Goal: Transaction & Acquisition: Purchase product/service

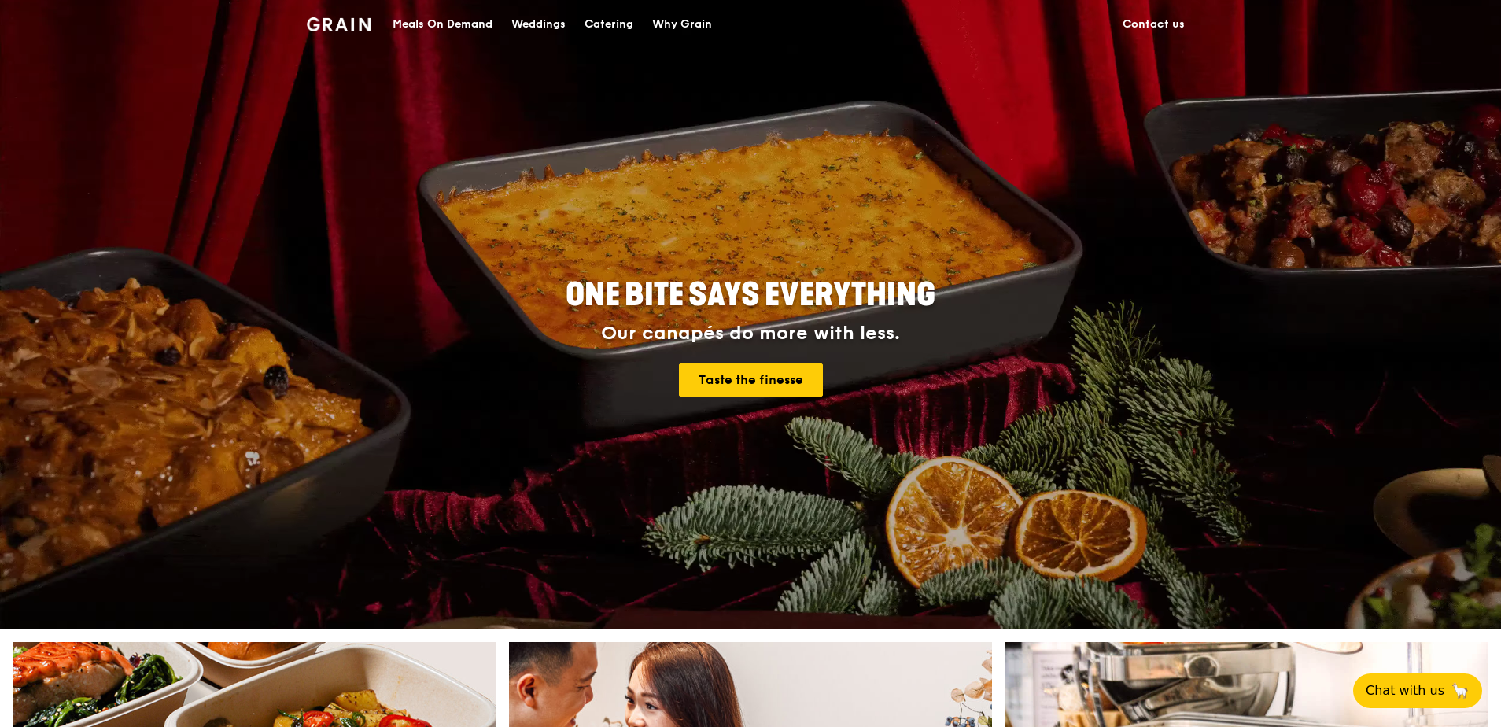
click at [623, 22] on div "Catering" at bounding box center [609, 24] width 49 height 47
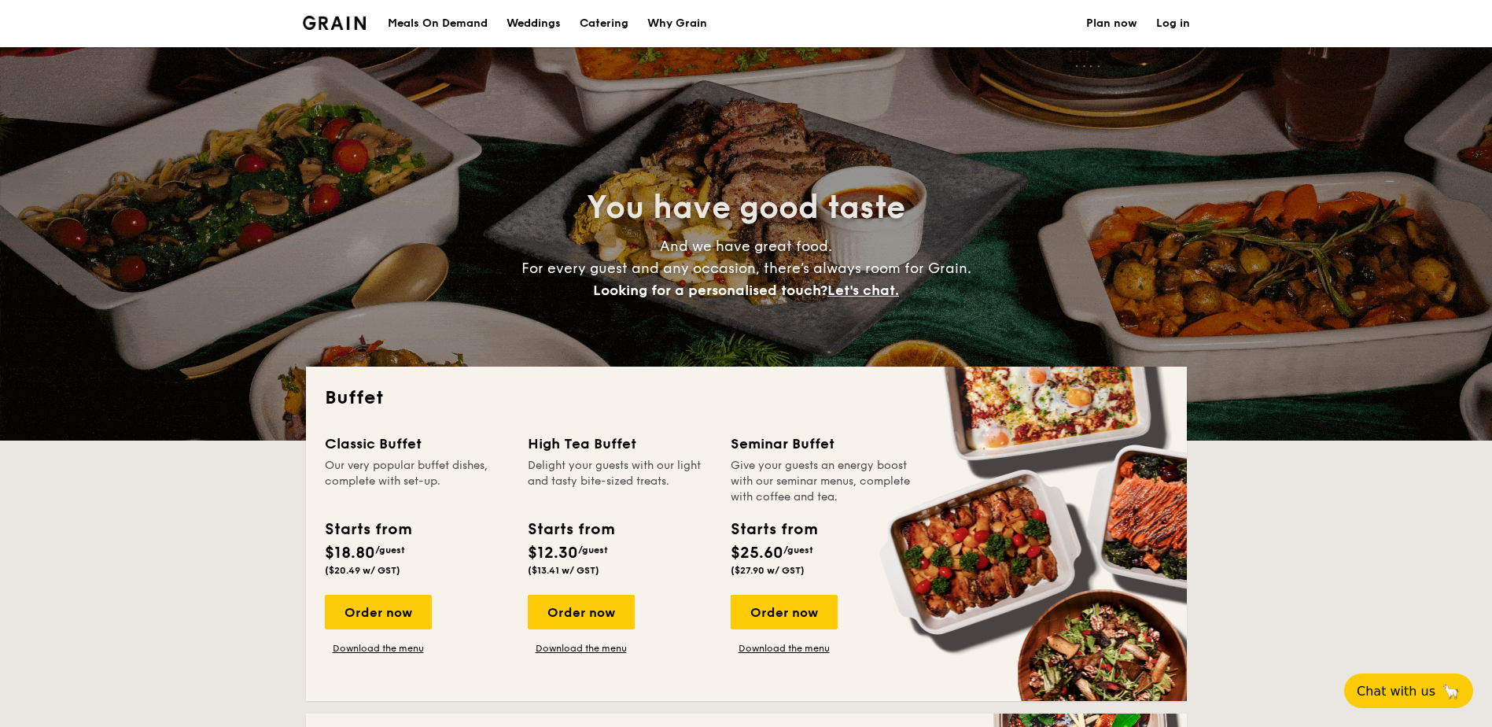
select select
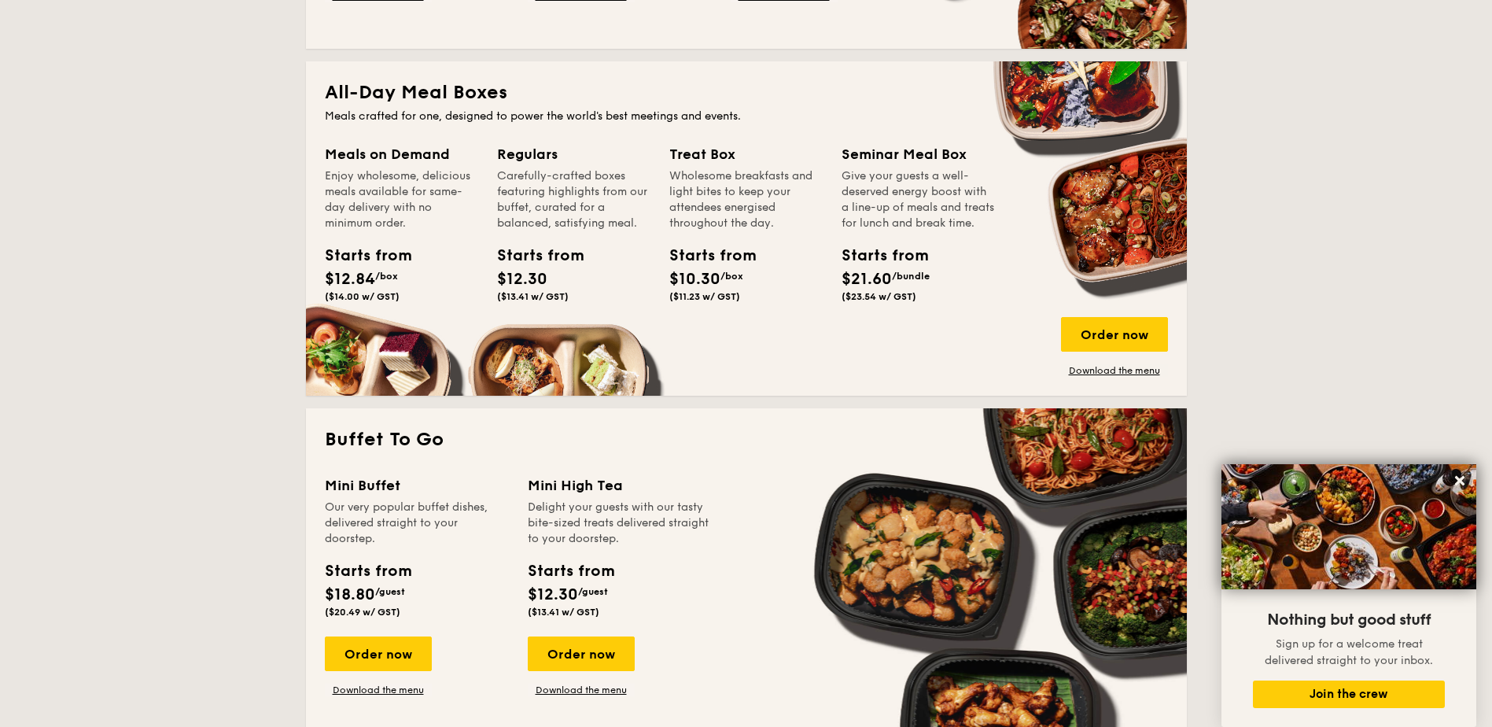
scroll to position [629, 0]
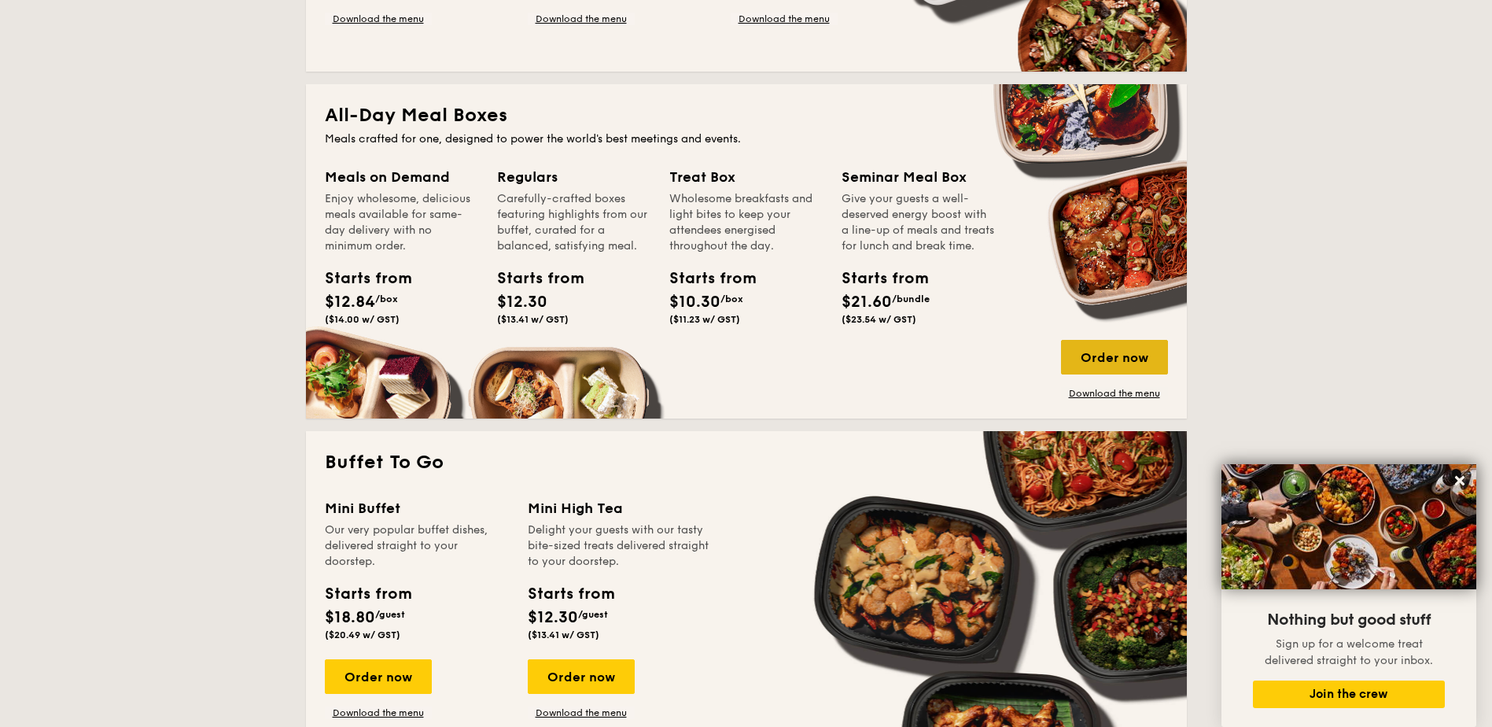
click at [1094, 354] on div "Order now" at bounding box center [1114, 357] width 107 height 35
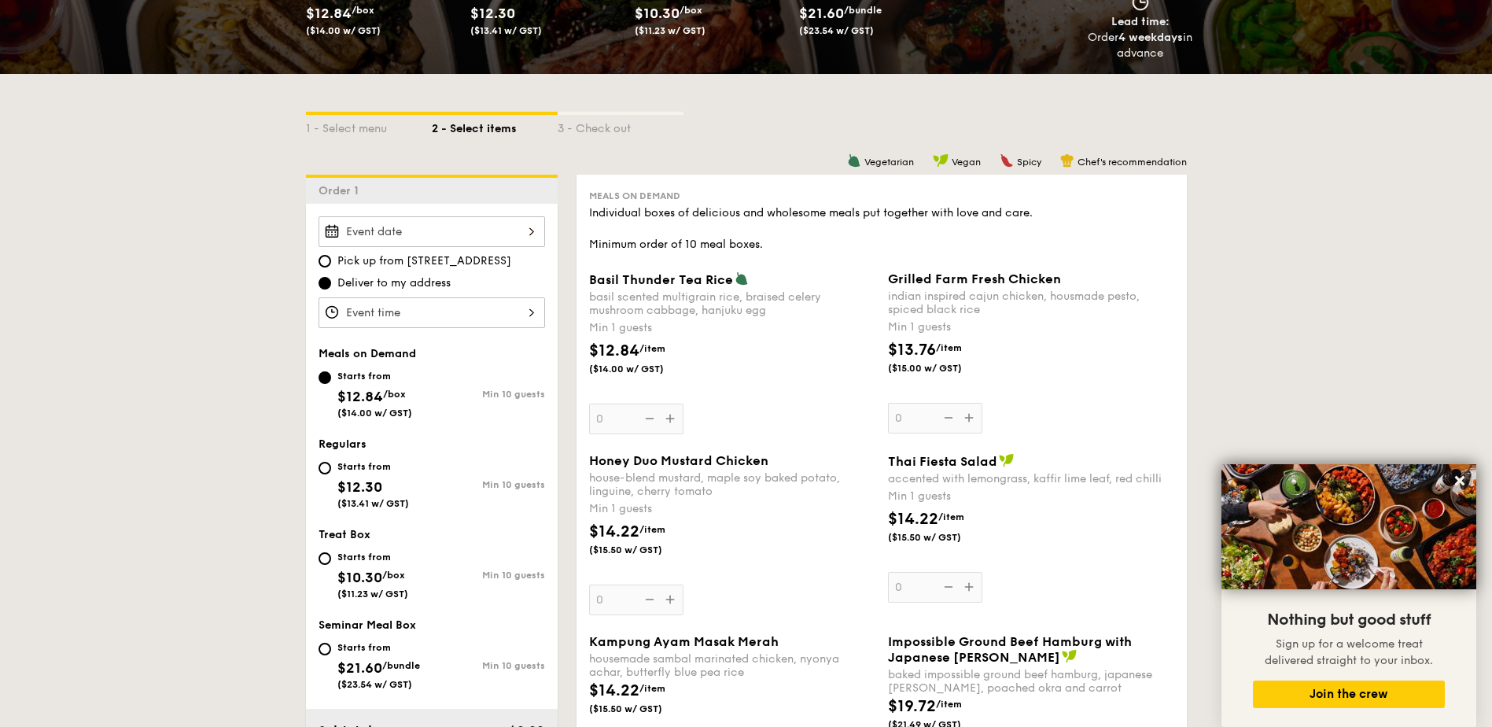
scroll to position [315, 0]
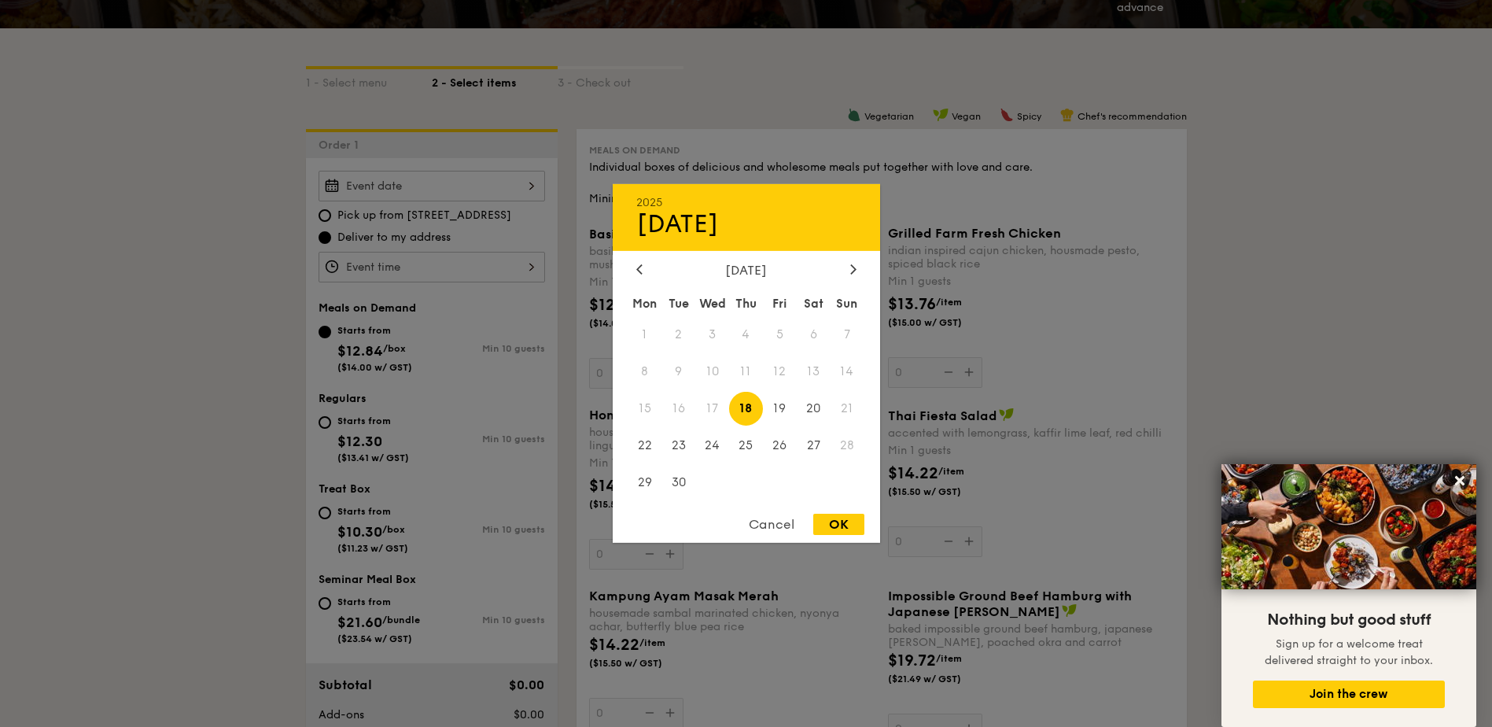
click at [447, 187] on div "2025 Sep [DATE] Tue Wed Thu Fri Sat Sun 1 2 3 4 5 6 7 8 9 10 11 12 13 14 15 16 …" at bounding box center [432, 186] width 227 height 31
click at [776, 407] on span "19" at bounding box center [780, 409] width 34 height 34
click at [836, 528] on div "OK" at bounding box center [838, 524] width 51 height 21
type input "[DATE]"
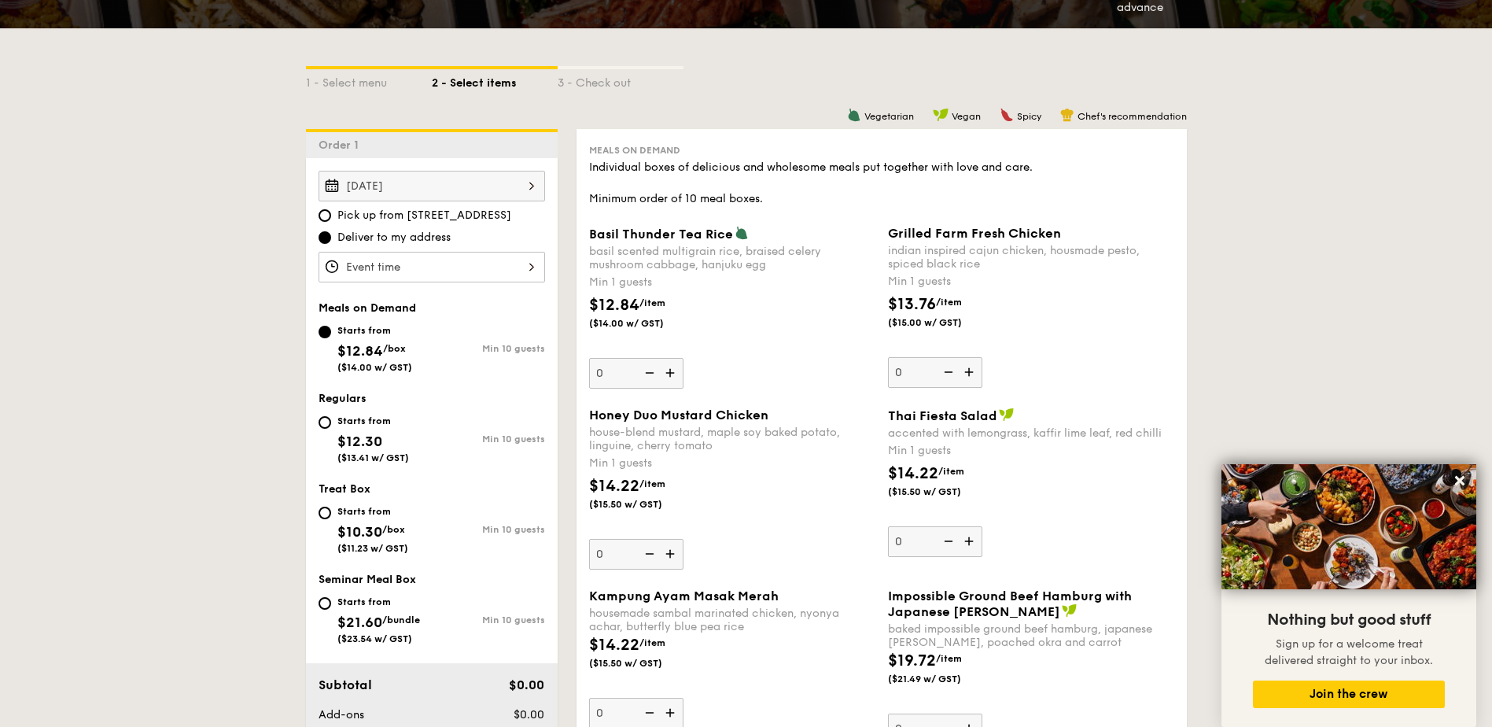
click at [400, 264] on div at bounding box center [432, 267] width 227 height 31
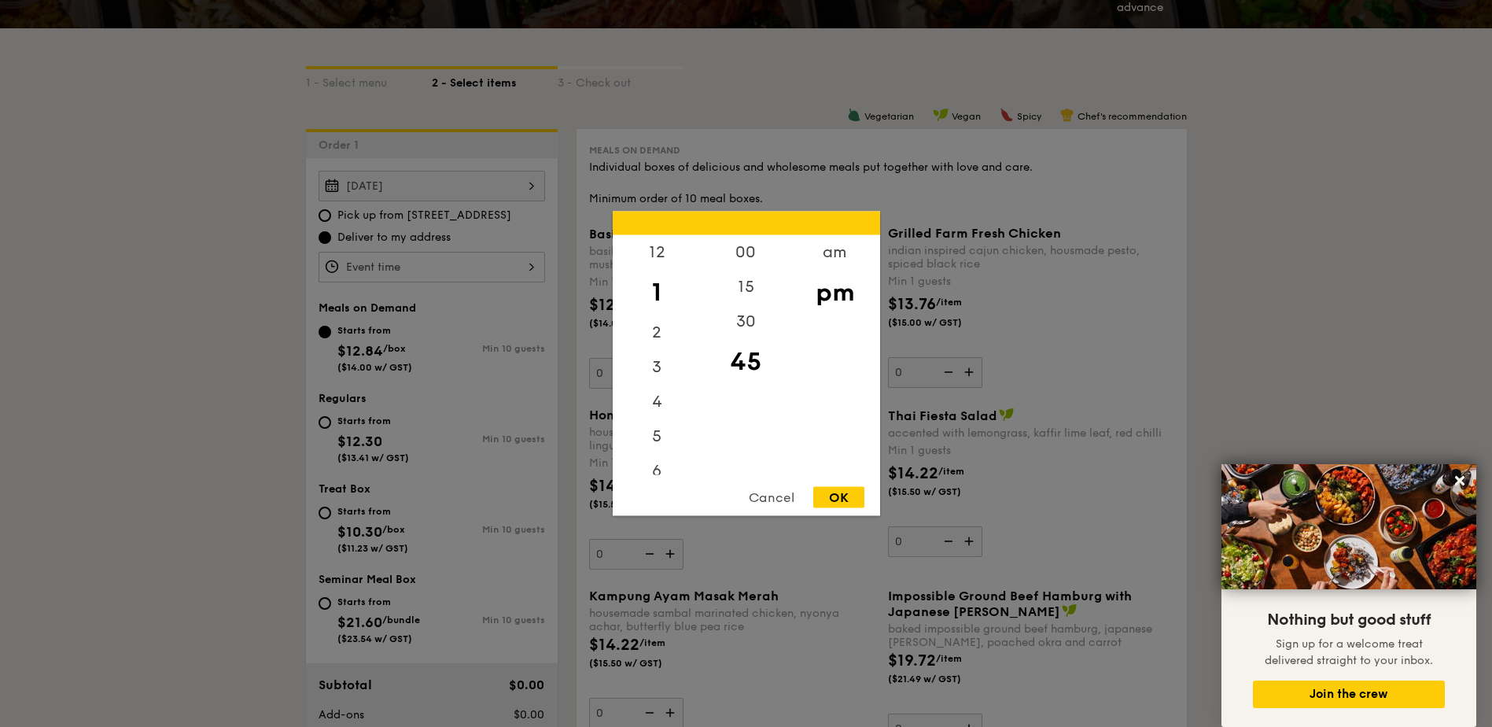
scroll to position [393, 0]
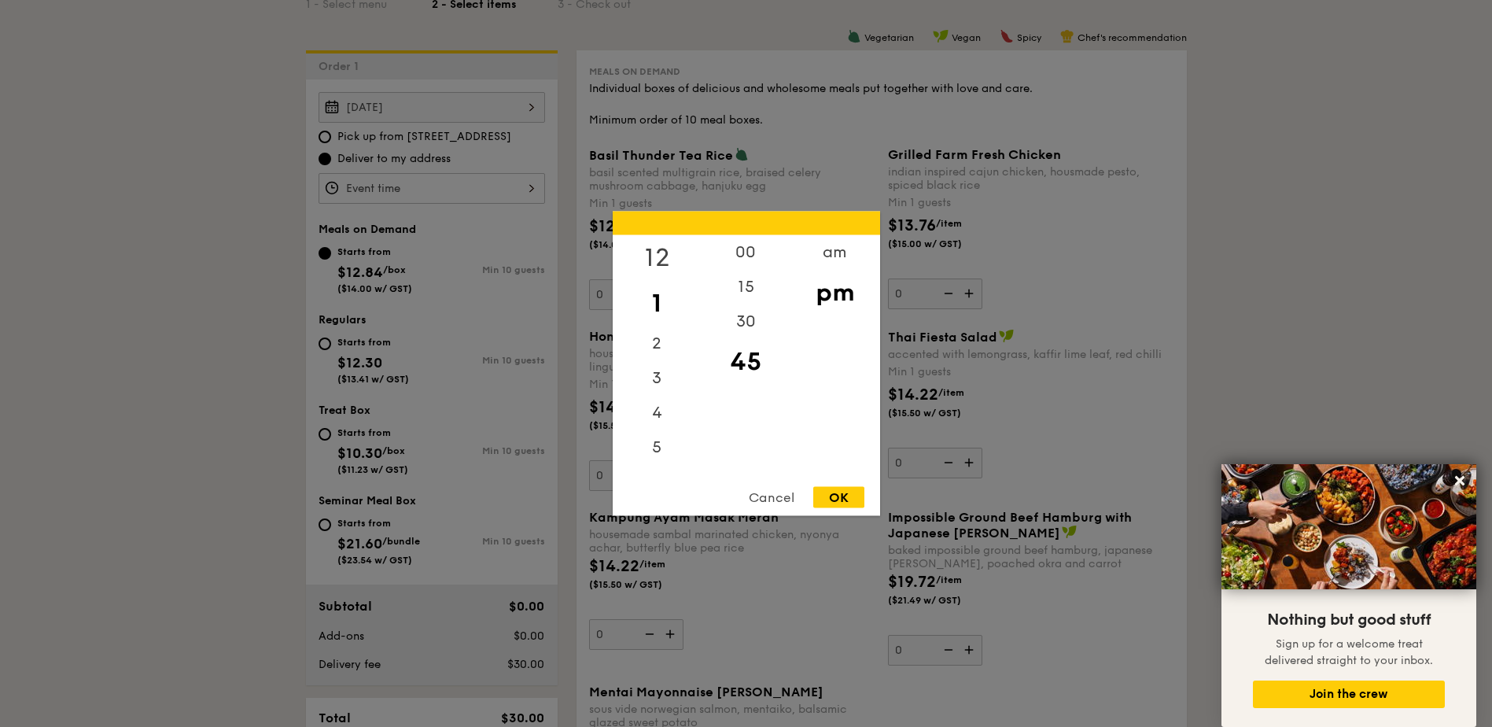
click at [660, 251] on div "12" at bounding box center [657, 258] width 89 height 46
click at [739, 252] on div "00" at bounding box center [746, 258] width 89 height 46
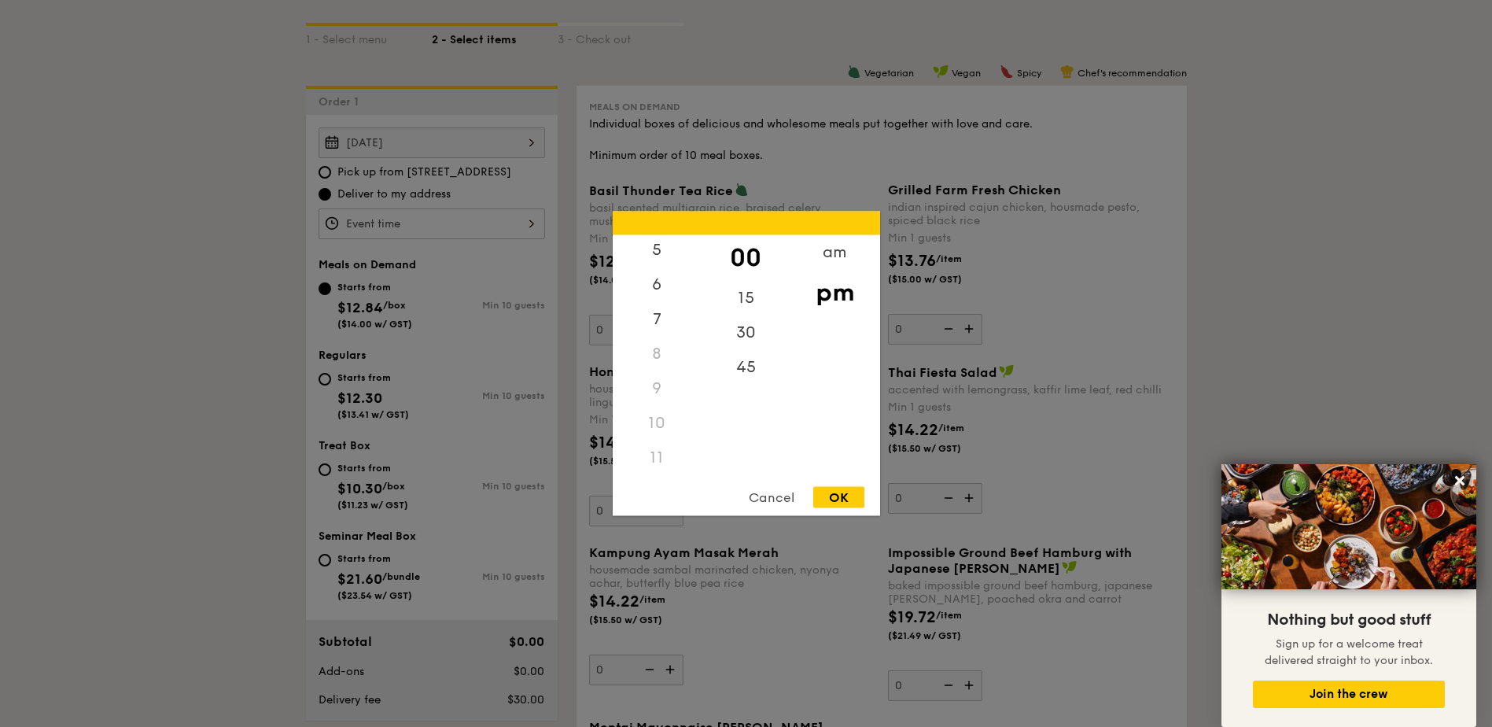
scroll to position [472, 0]
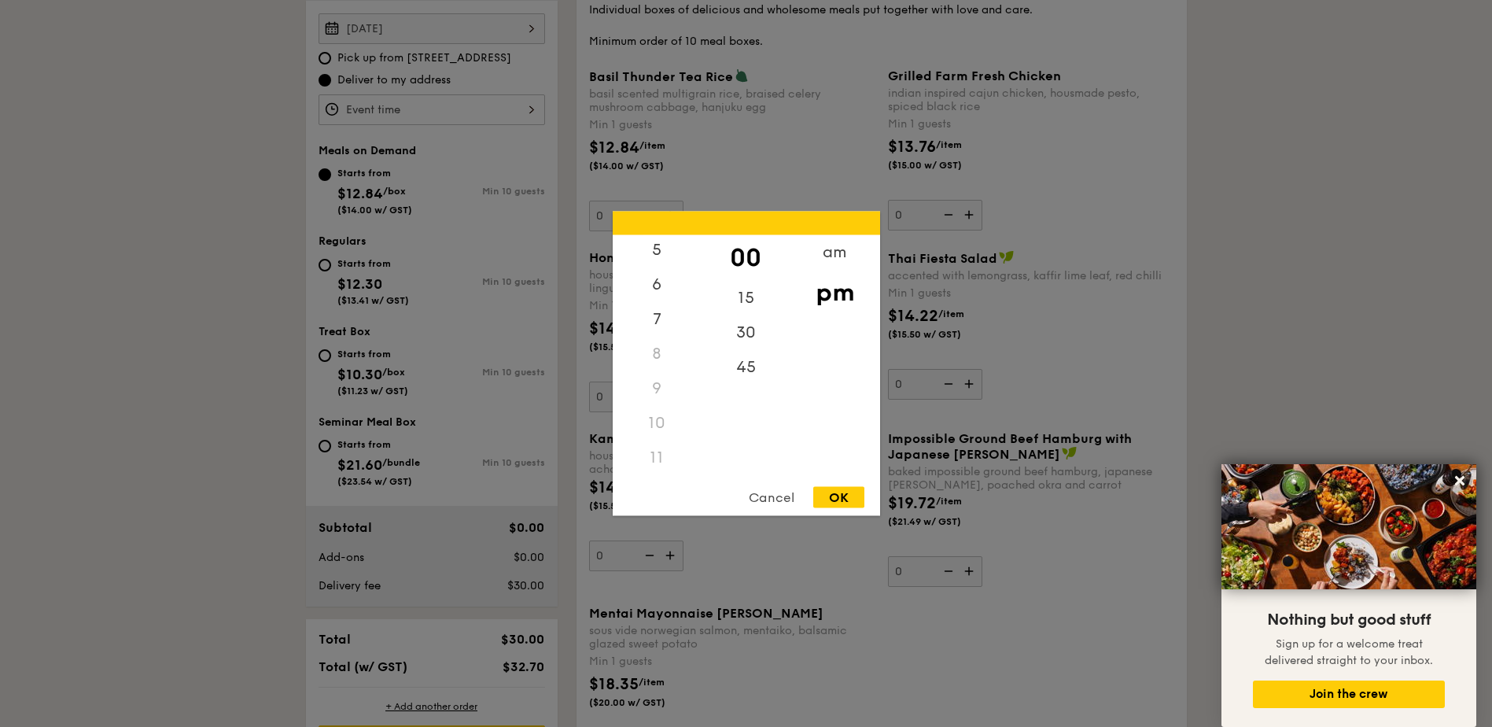
click at [652, 455] on div "11" at bounding box center [657, 458] width 89 height 35
click at [658, 456] on div "11" at bounding box center [657, 458] width 89 height 35
click at [744, 363] on div "45" at bounding box center [746, 373] width 89 height 46
click at [660, 455] on div "11" at bounding box center [657, 458] width 89 height 35
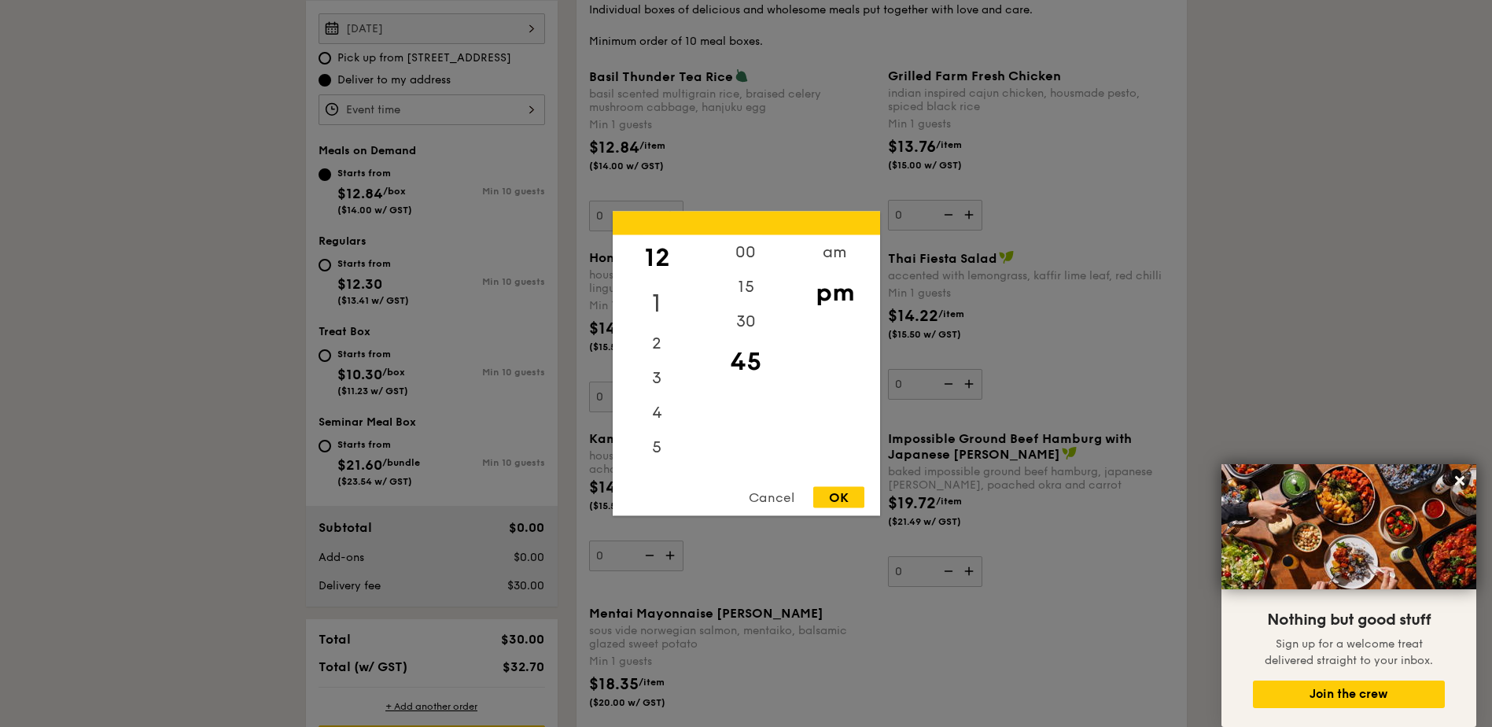
click at [657, 301] on div "1" at bounding box center [657, 304] width 89 height 46
click at [653, 343] on div "2" at bounding box center [657, 338] width 89 height 46
drag, startPoint x: 654, startPoint y: 371, endPoint x: 658, endPoint y: 387, distance: 17.2
click at [655, 371] on div "3" at bounding box center [657, 373] width 89 height 46
click at [655, 408] on div "4" at bounding box center [657, 408] width 89 height 46
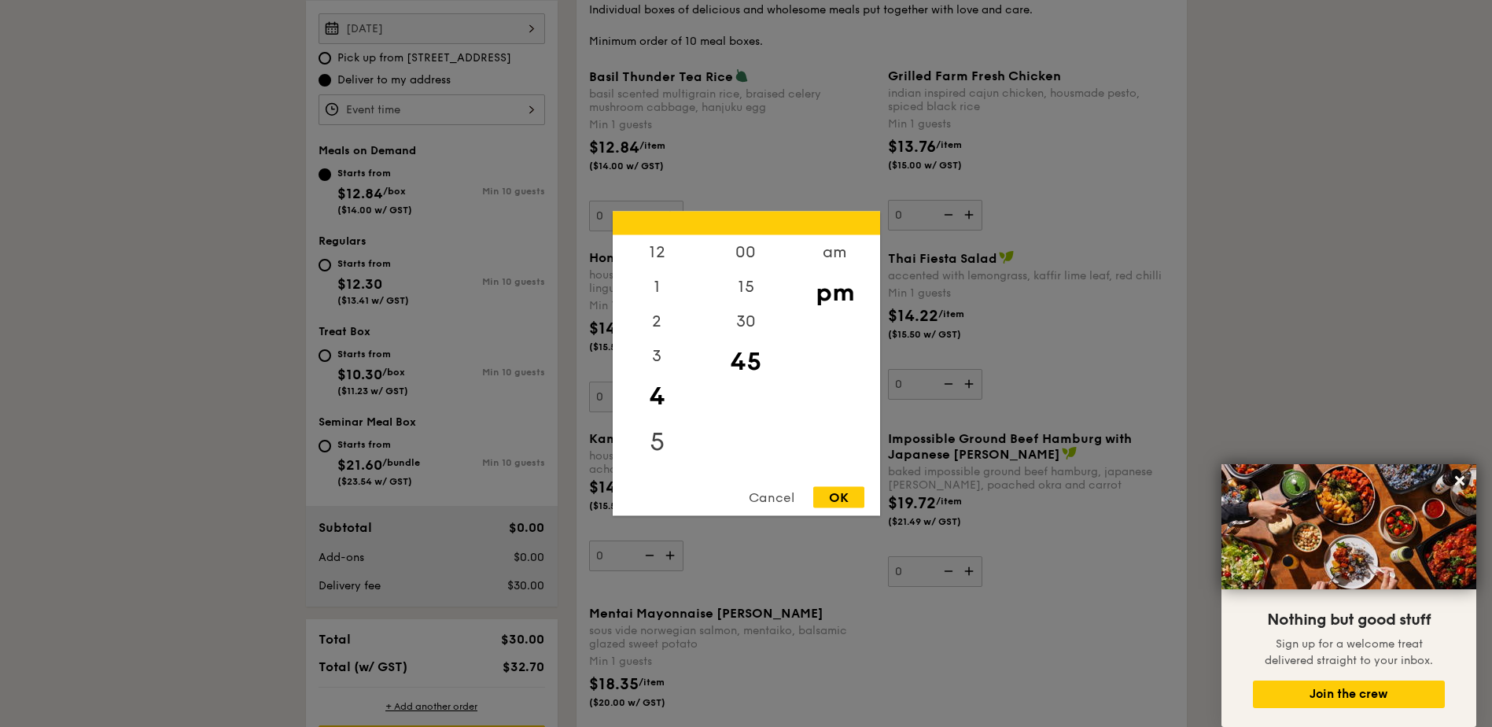
click at [650, 433] on div "5" at bounding box center [657, 442] width 89 height 46
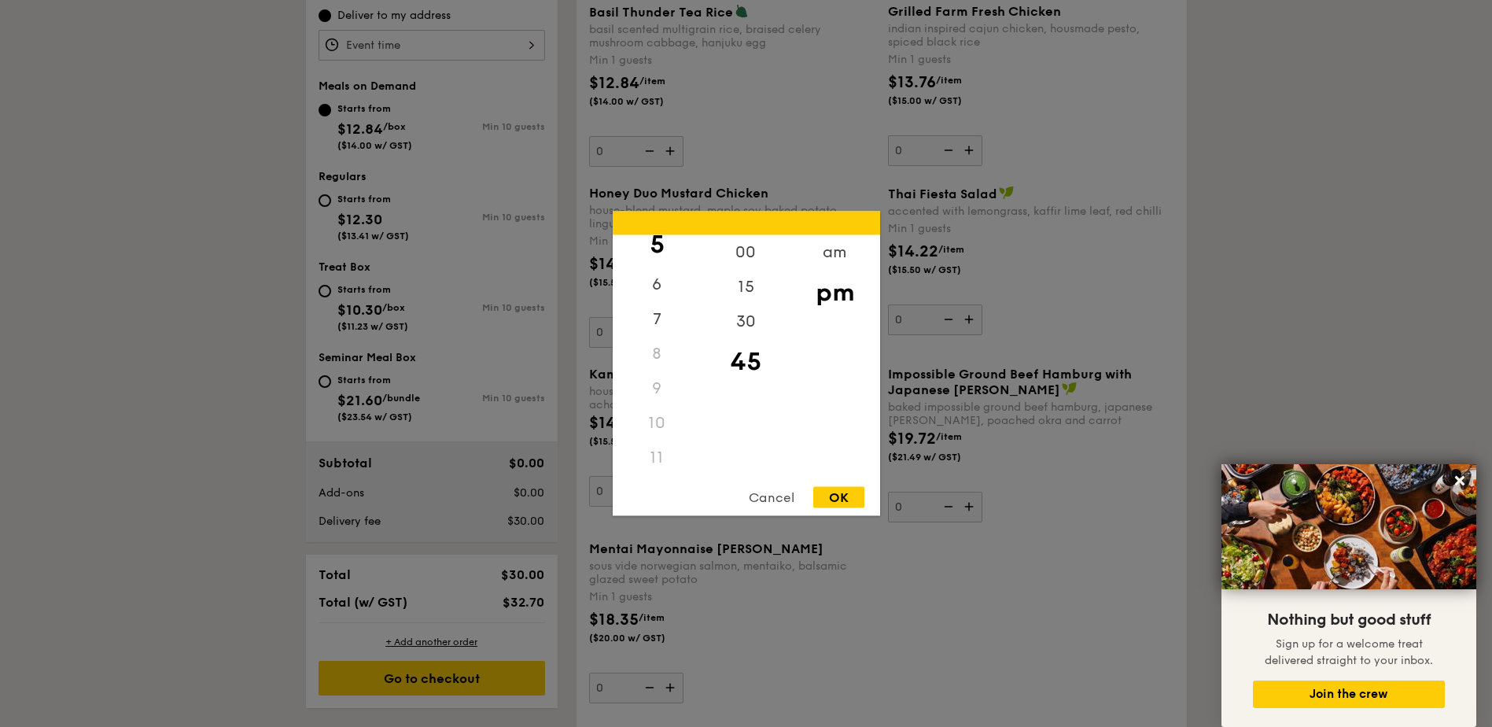
scroll to position [629, 0]
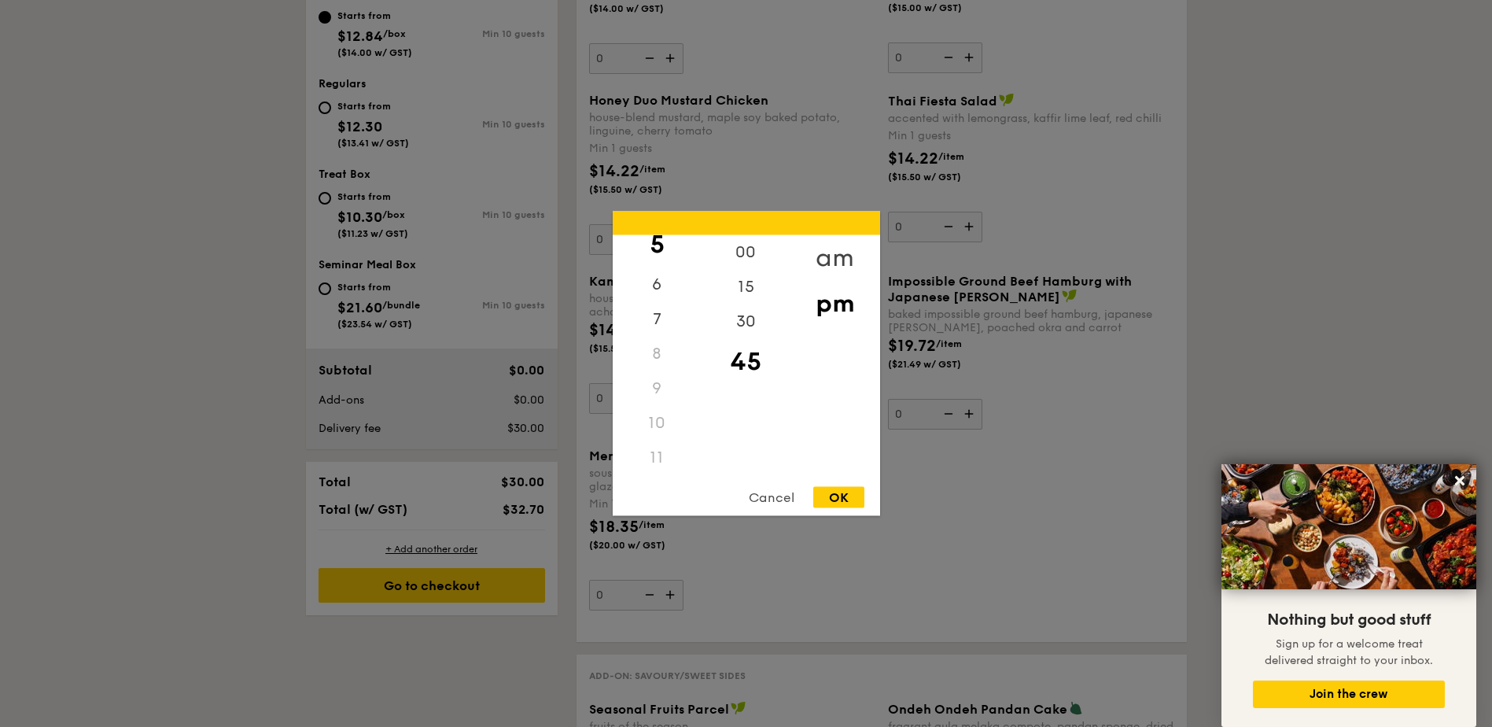
click at [832, 249] on div "am" at bounding box center [835, 258] width 89 height 46
click at [650, 449] on div "11" at bounding box center [657, 453] width 89 height 46
click at [835, 494] on div "OK" at bounding box center [838, 497] width 51 height 21
type input "11:45AM"
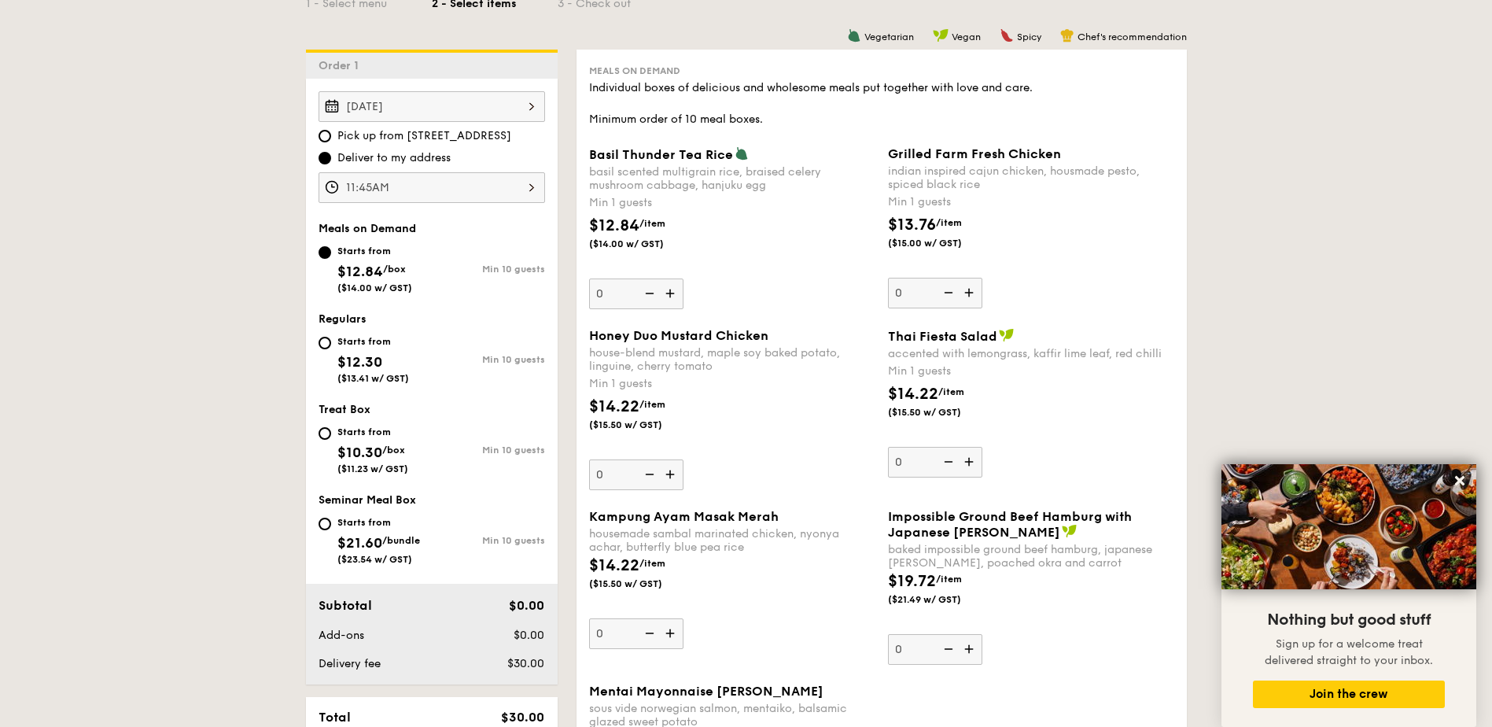
scroll to position [393, 0]
click at [324, 344] on input "Starts from $12.30 ($13.41 w/ GST) Min 10 guests" at bounding box center [325, 343] width 13 height 13
radio input "true"
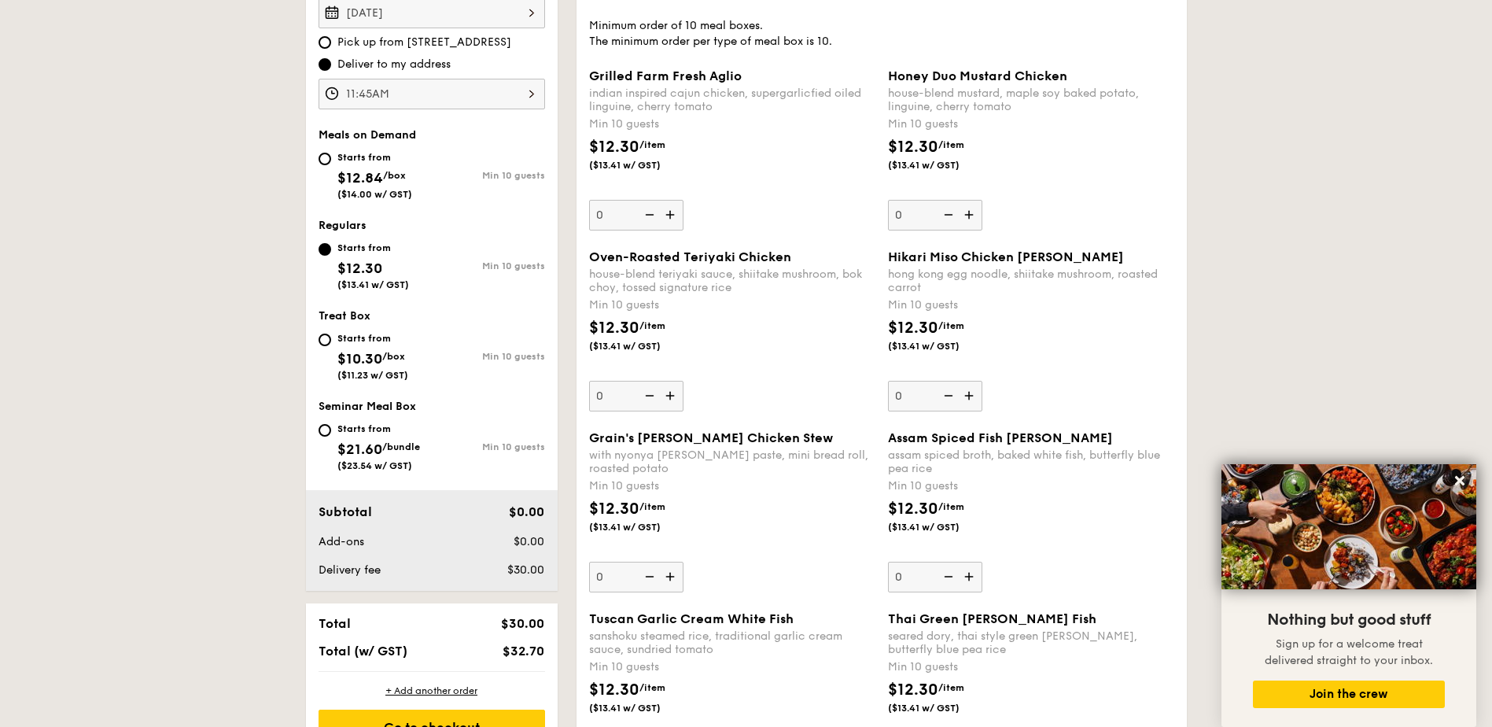
scroll to position [472, 0]
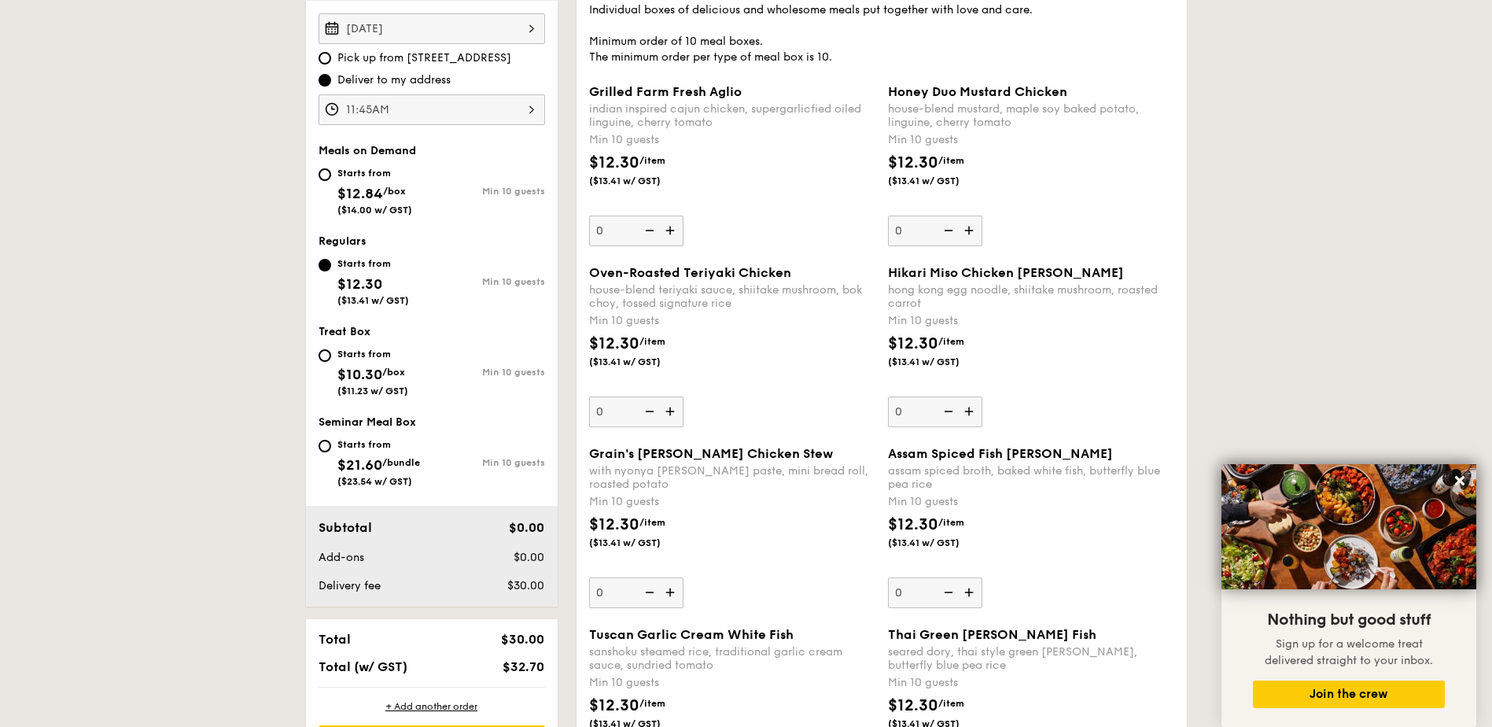
click at [965, 229] on img at bounding box center [971, 231] width 24 height 30
click at [965, 229] on input "0" at bounding box center [935, 231] width 94 height 31
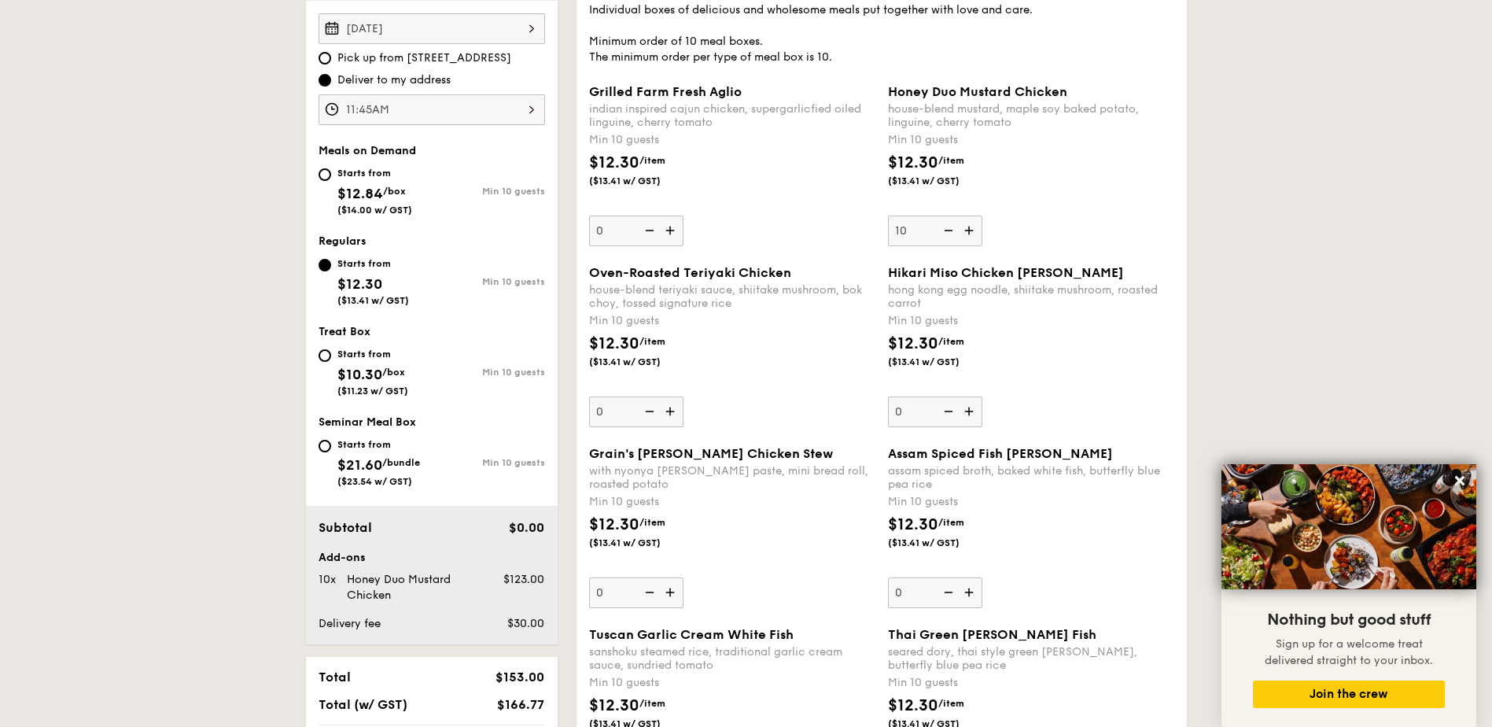
click at [965, 229] on img at bounding box center [971, 231] width 24 height 30
click at [965, 229] on input "10" at bounding box center [935, 231] width 94 height 31
click at [965, 229] on img at bounding box center [971, 231] width 24 height 30
click at [965, 229] on input "11" at bounding box center [935, 231] width 94 height 31
click at [954, 229] on img at bounding box center [947, 231] width 24 height 30
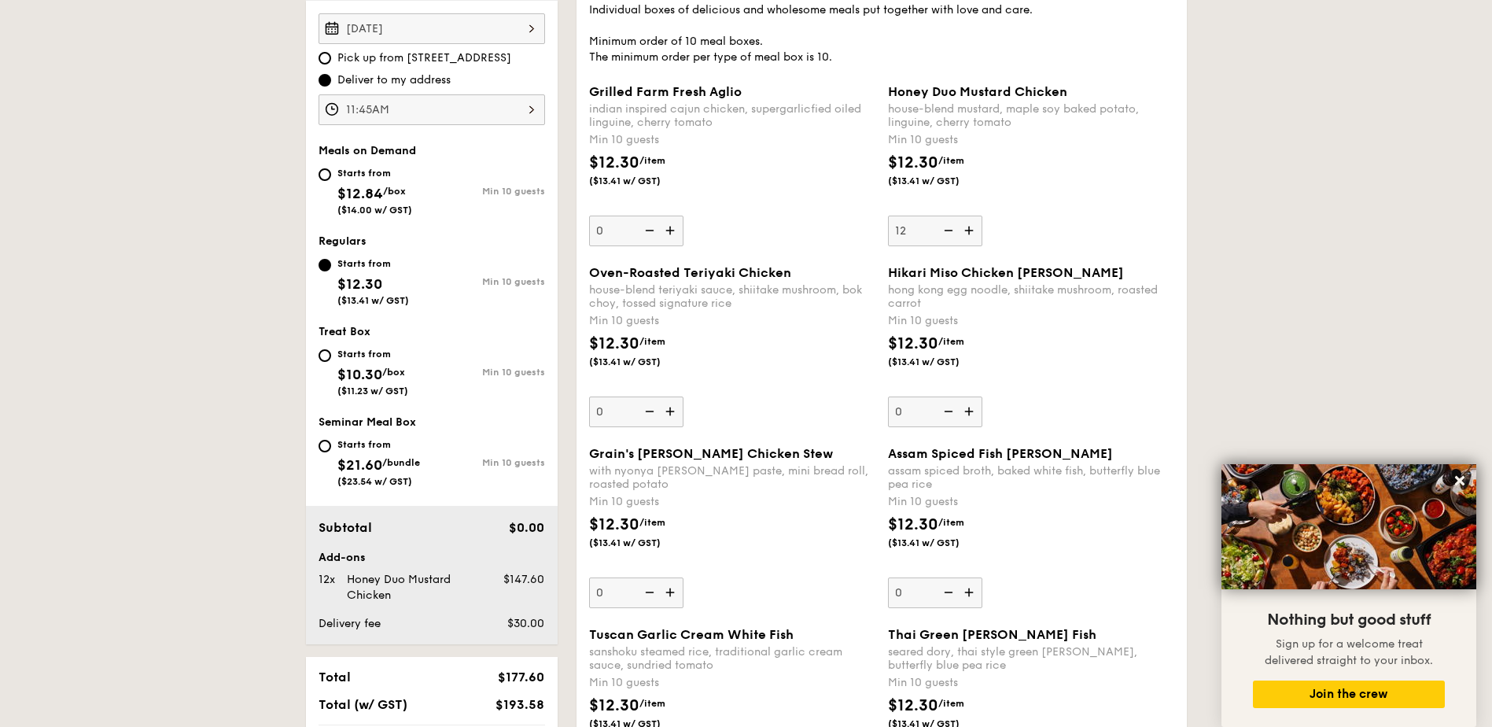
click at [954, 229] on input "12" at bounding box center [935, 231] width 94 height 31
click at [954, 229] on img at bounding box center [947, 231] width 24 height 30
click at [954, 229] on input "11" at bounding box center [935, 231] width 94 height 31
type input "10"
click at [971, 595] on img at bounding box center [971, 592] width 24 height 30
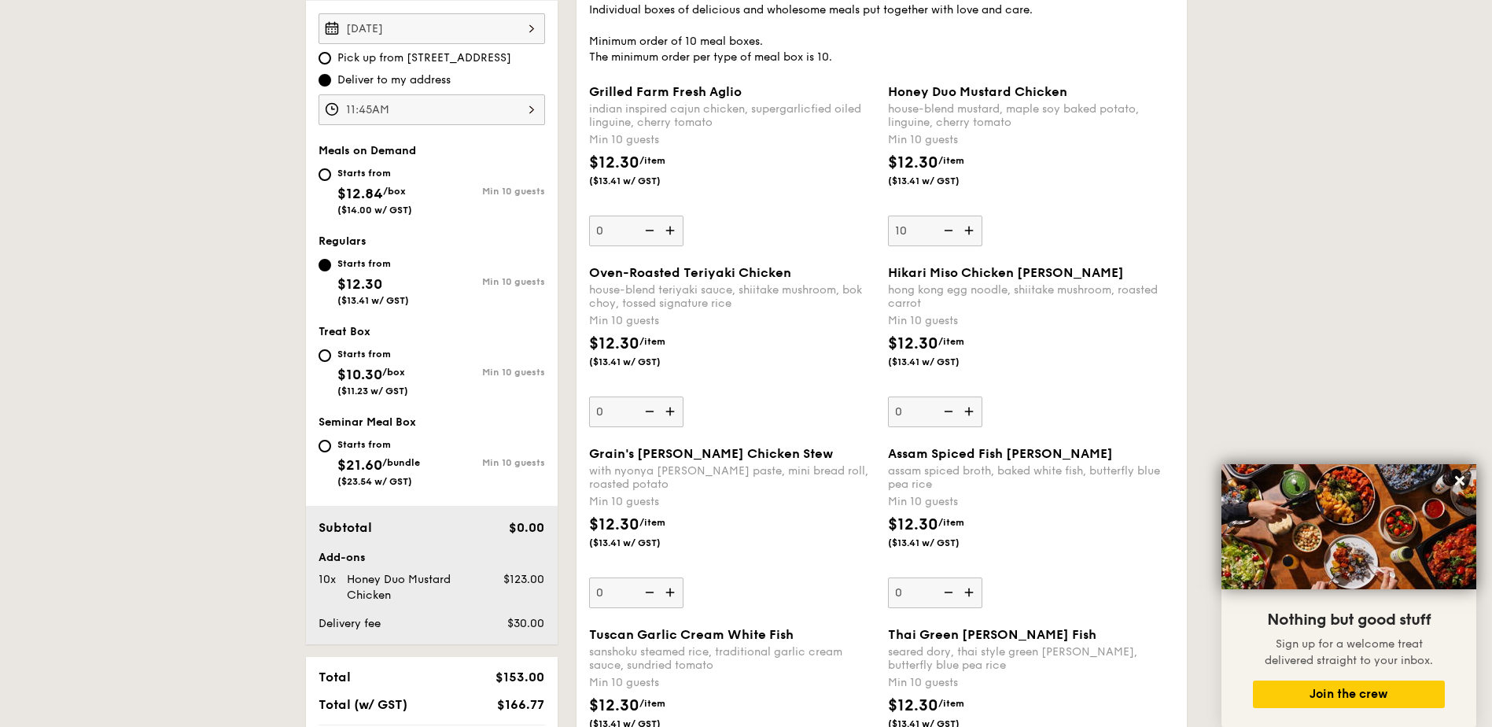
click at [971, 595] on input "0" at bounding box center [935, 592] width 94 height 31
type input "10"
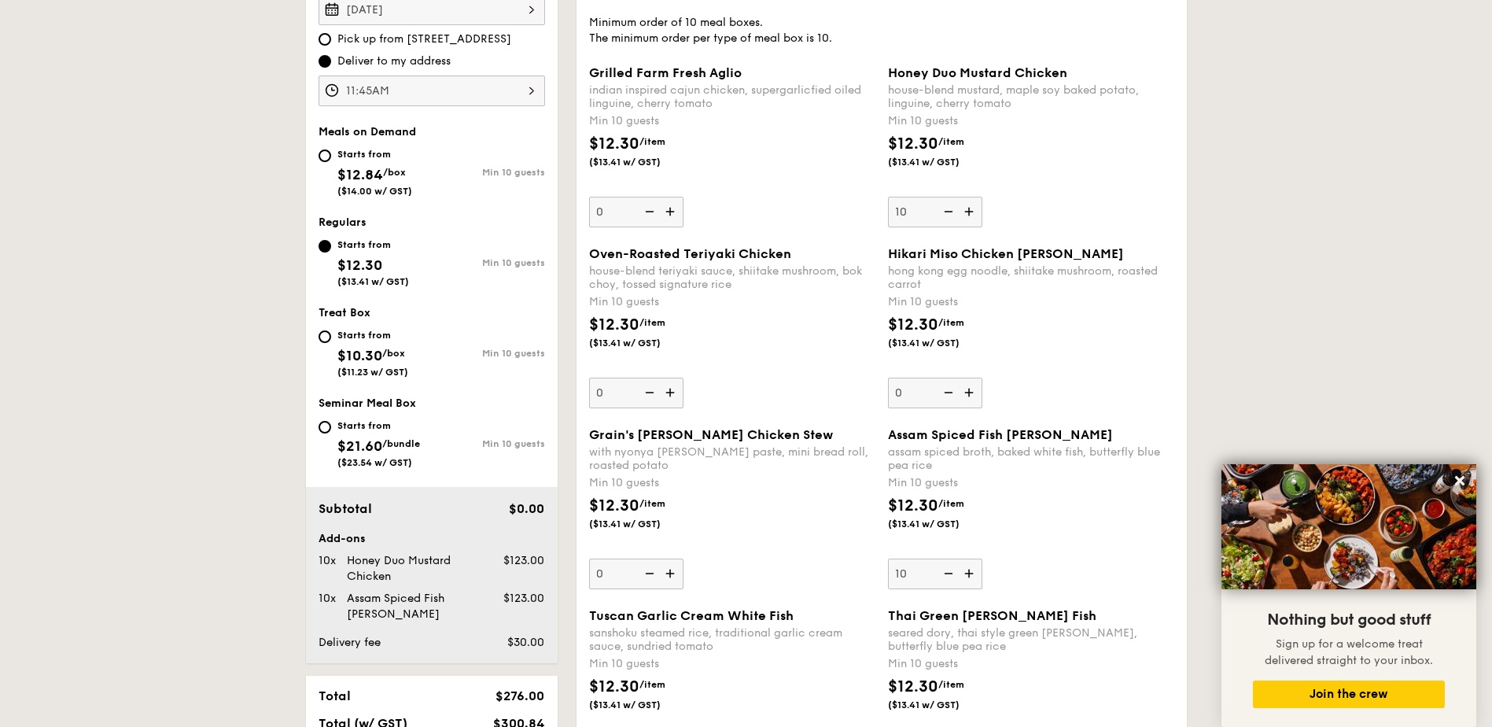
scroll to position [780, 0]
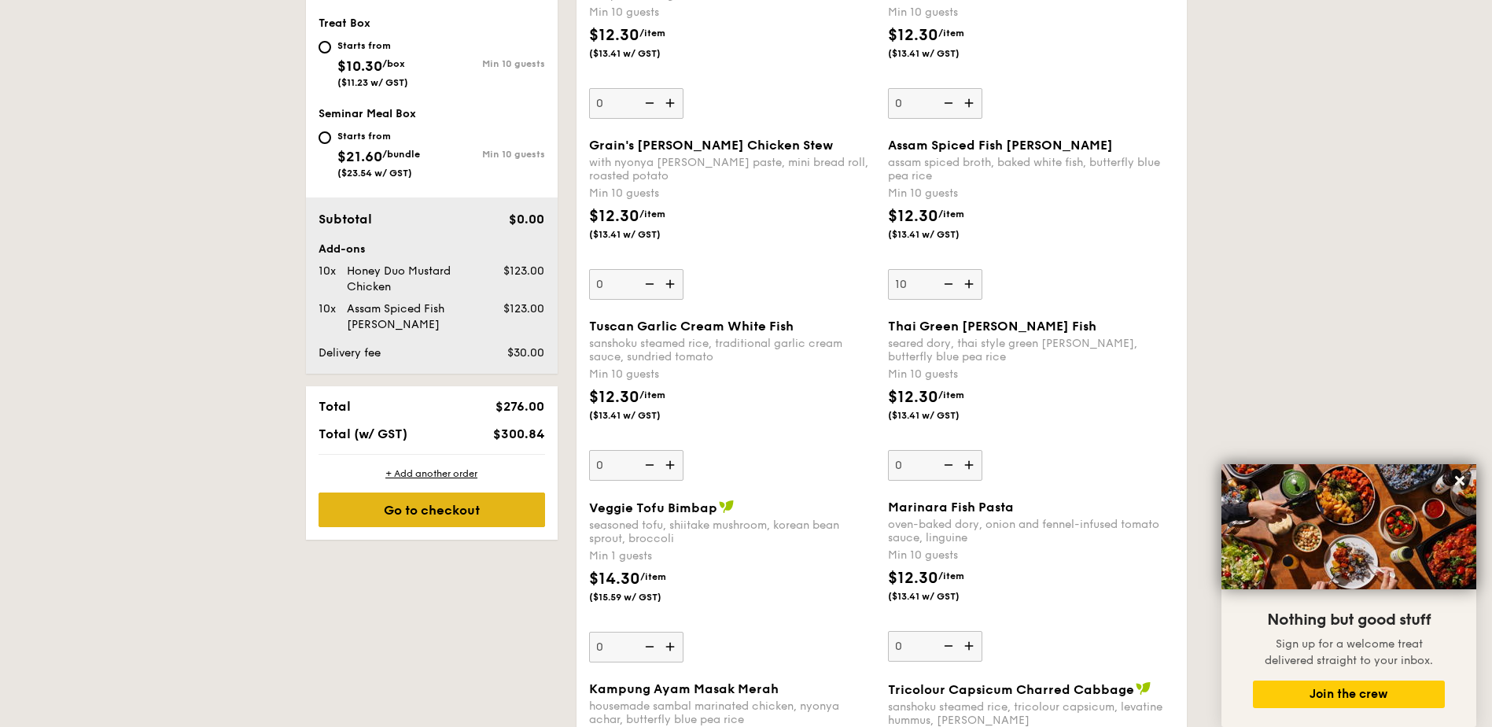
click at [440, 517] on div "Go to checkout" at bounding box center [432, 509] width 227 height 35
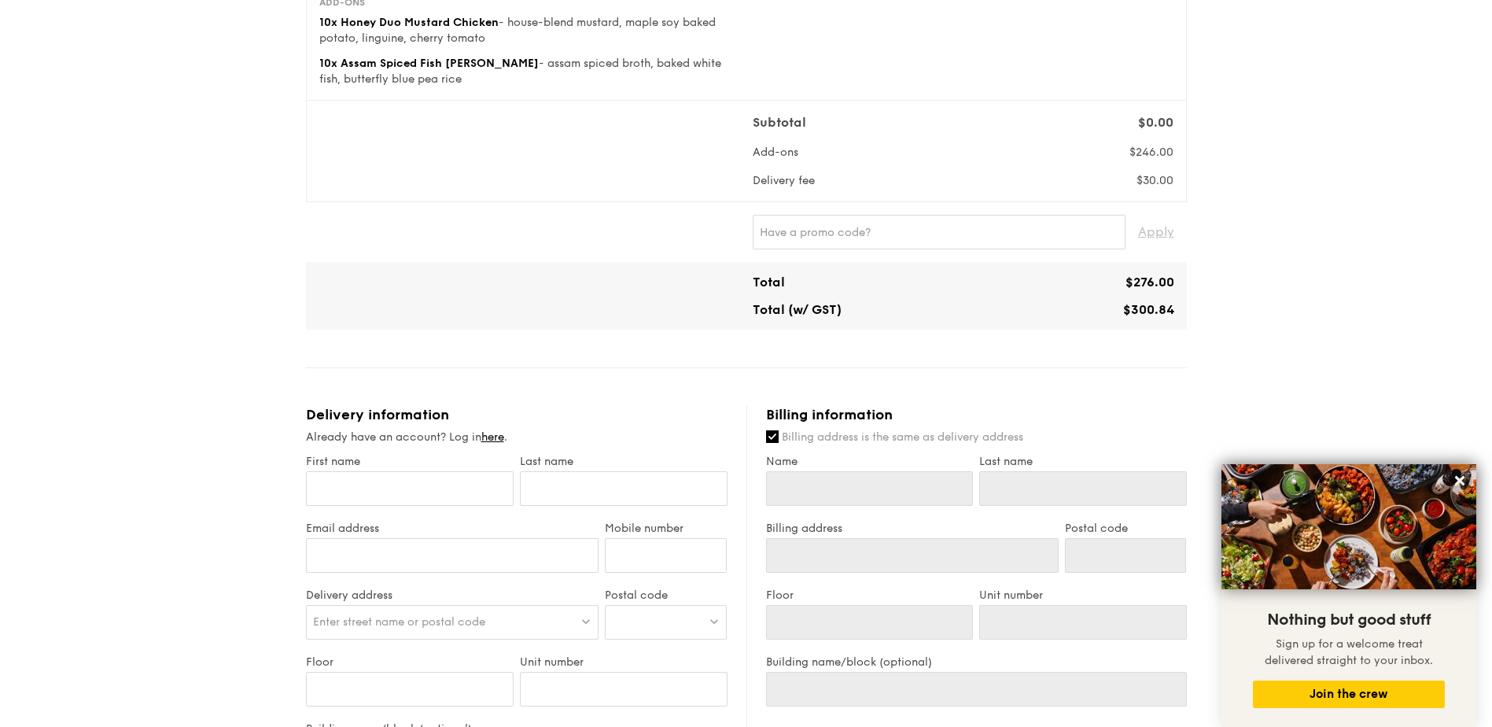
scroll to position [236, 0]
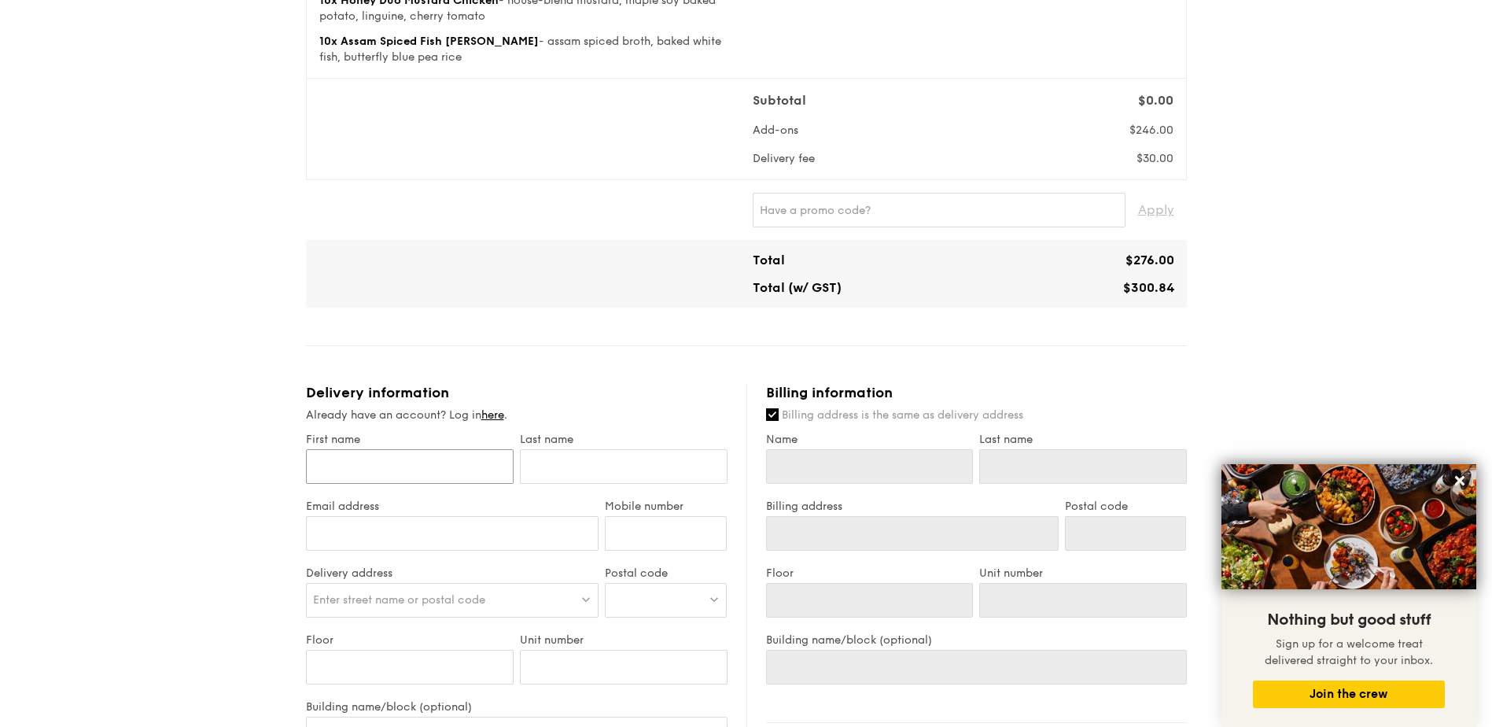
click at [387, 470] on input "First name" at bounding box center [410, 466] width 208 height 35
type input "W"
type input "We"
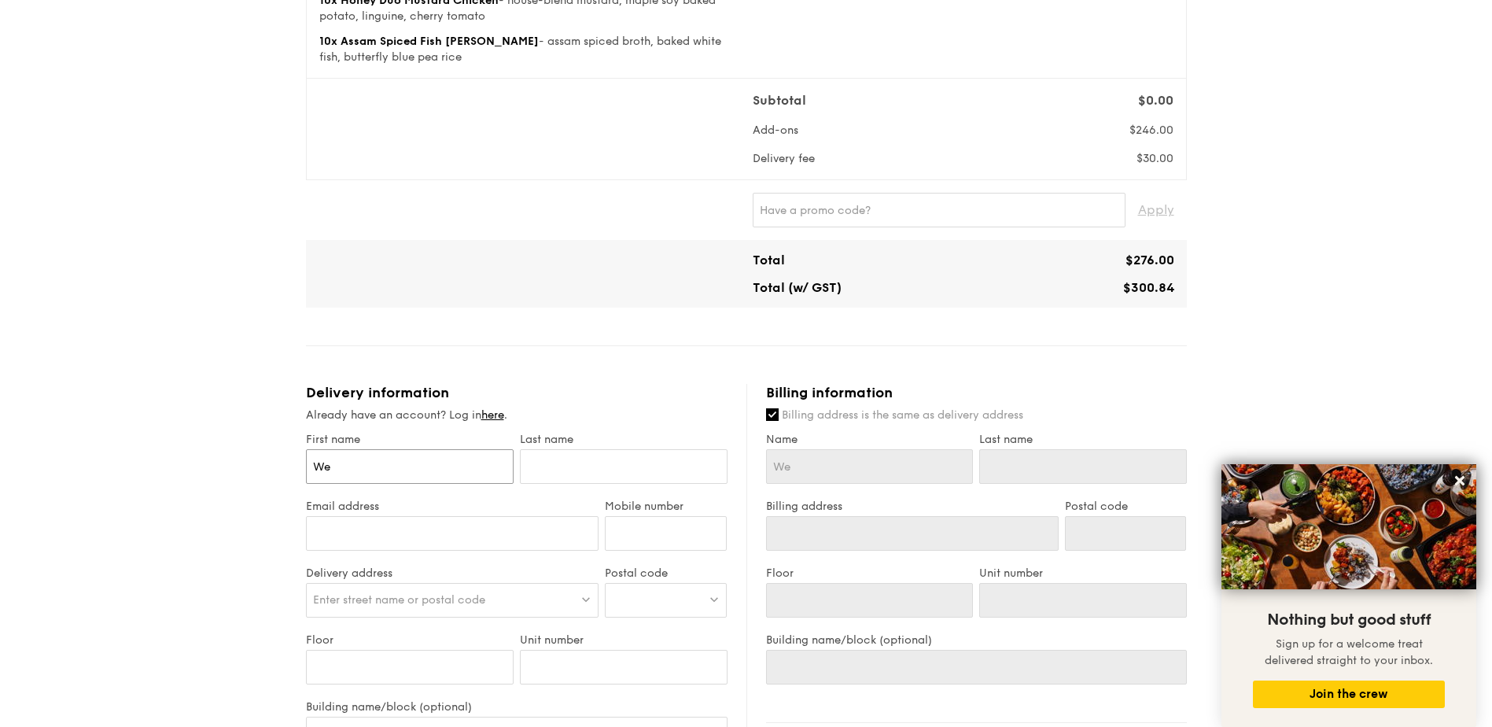
type input "Wei"
type input "[PERSON_NAME]"
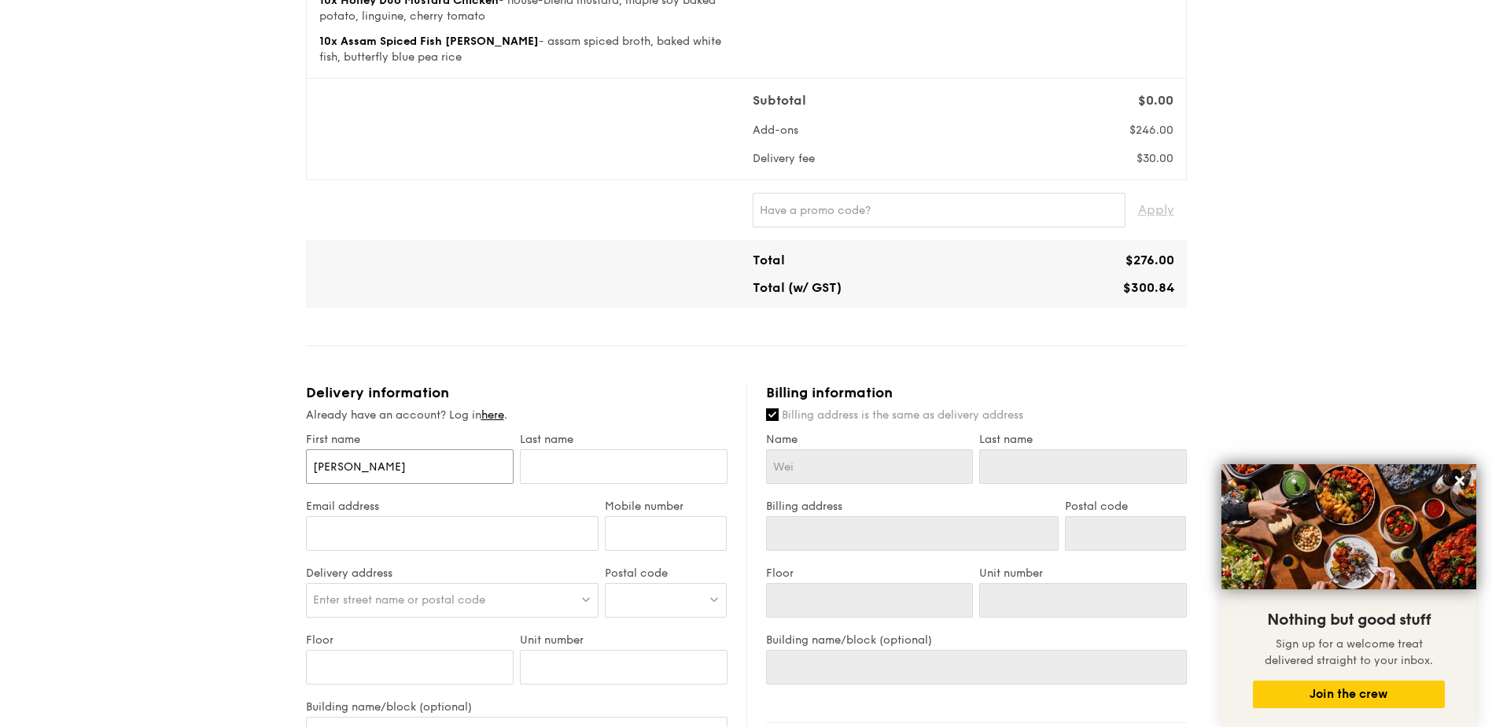
type input "[PERSON_NAME]"
click at [571, 463] on input "text" at bounding box center [624, 466] width 208 height 35
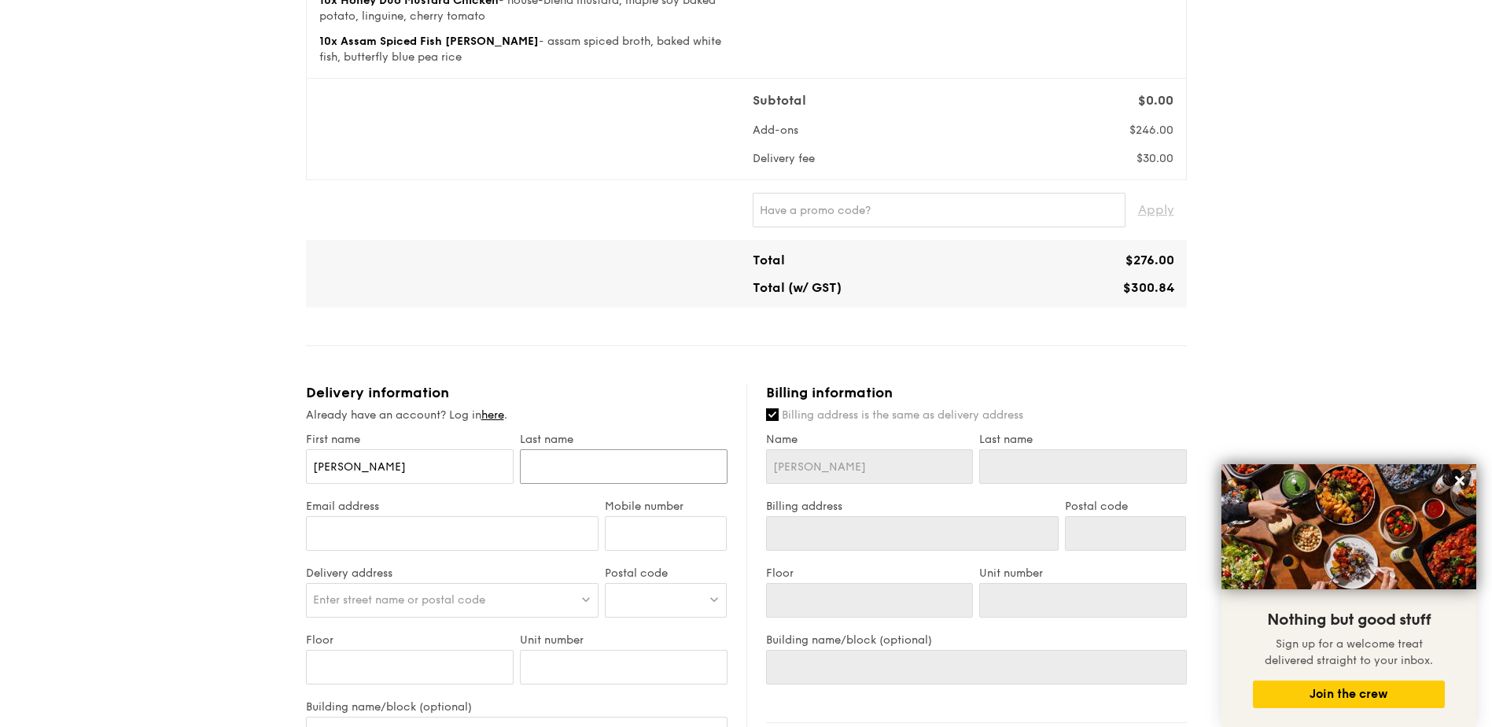
type input "S"
type input "So"
type input "Soo"
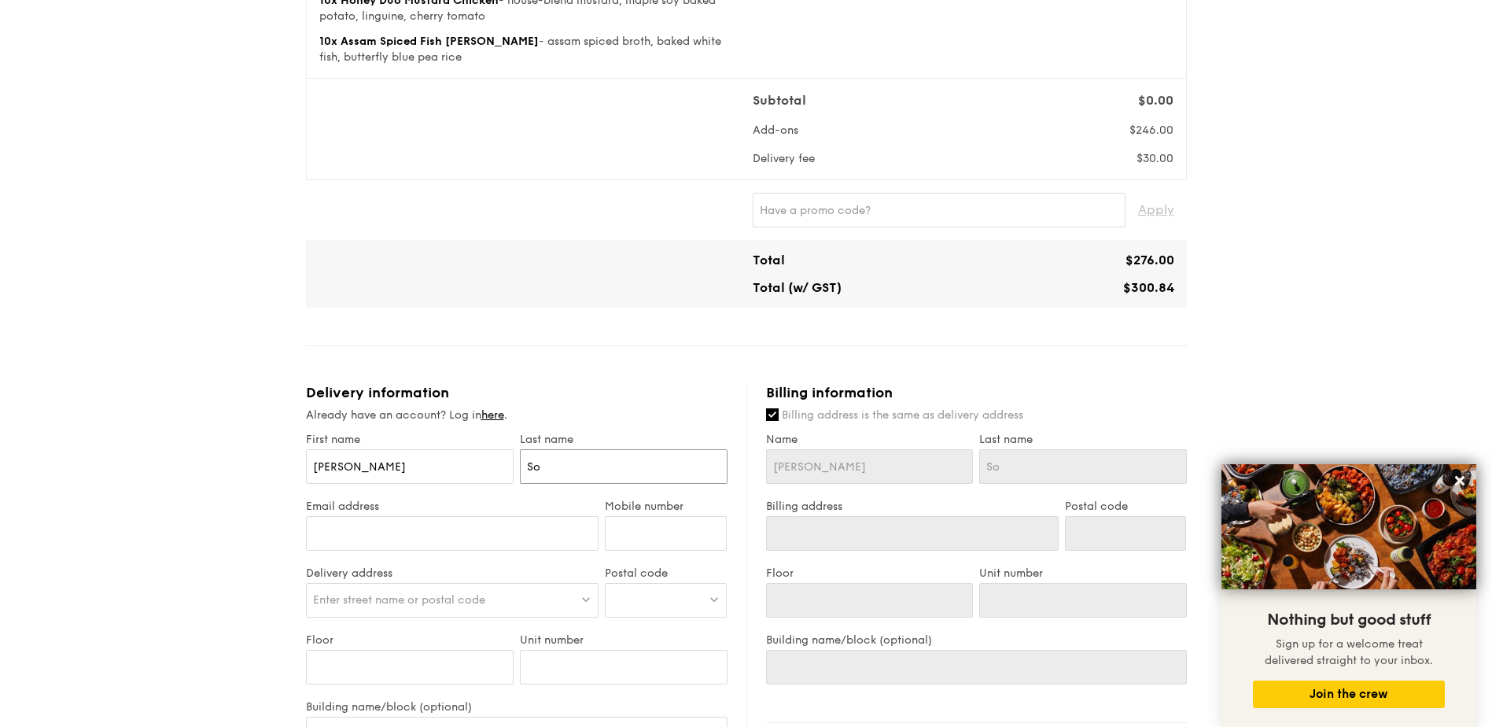
type input "Soo"
type input "Soon"
click at [496, 540] on input "Email address" at bounding box center [452, 533] width 293 height 35
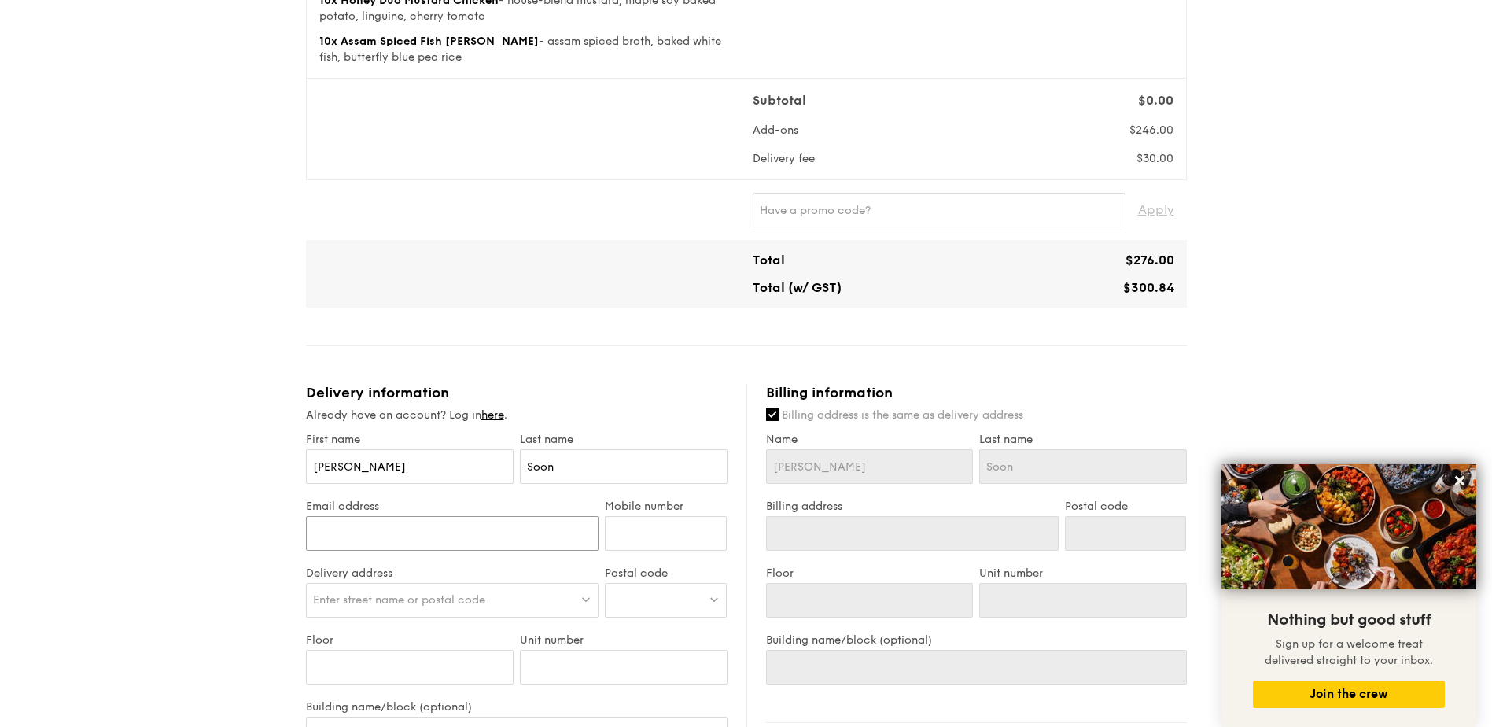
type input "[EMAIL_ADDRESS][DOMAIN_NAME]"
type input "90216318"
click at [369, 603] on span "Enter street name or postal code" at bounding box center [399, 599] width 172 height 13
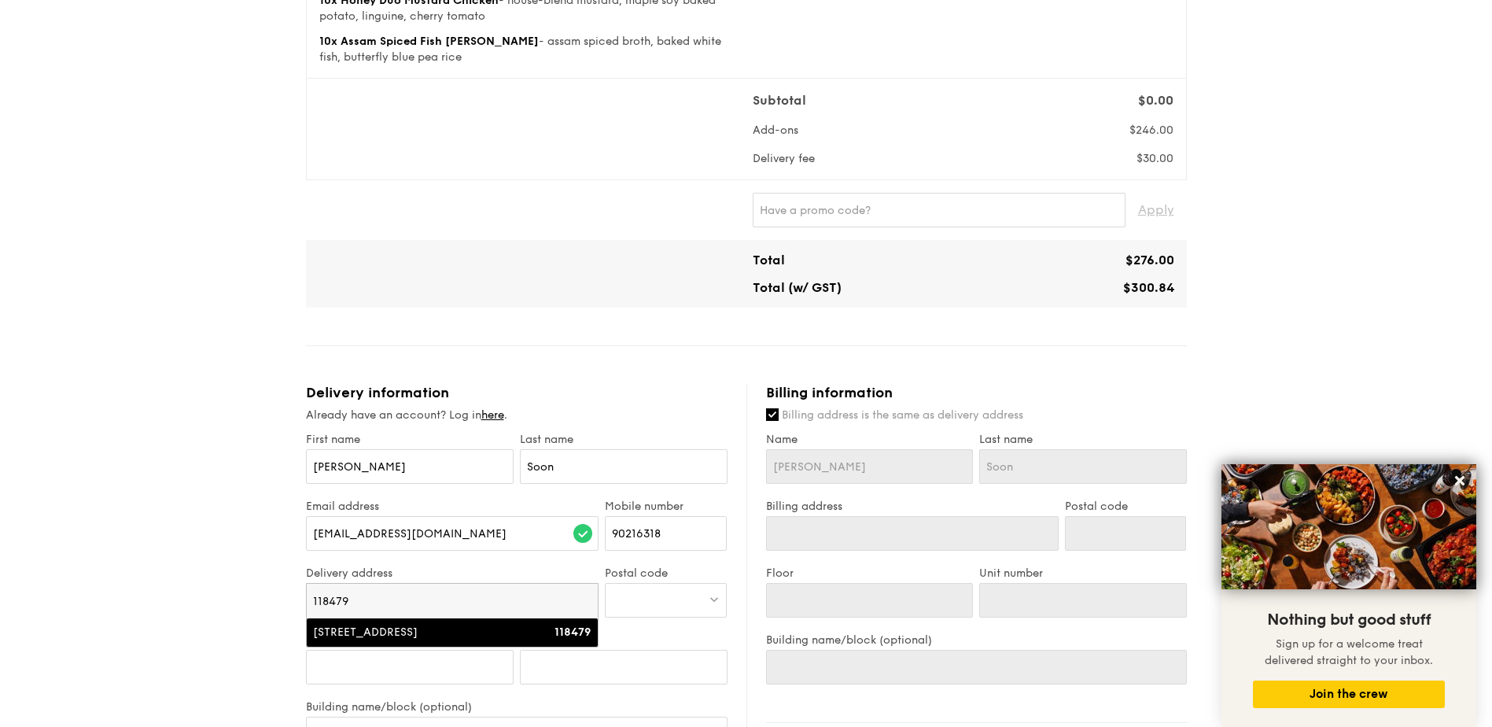
type input "118479"
click at [377, 633] on div "[STREET_ADDRESS]" at bounding box center [417, 633] width 209 height 16
type input "[STREET_ADDRESS]"
type input "118479"
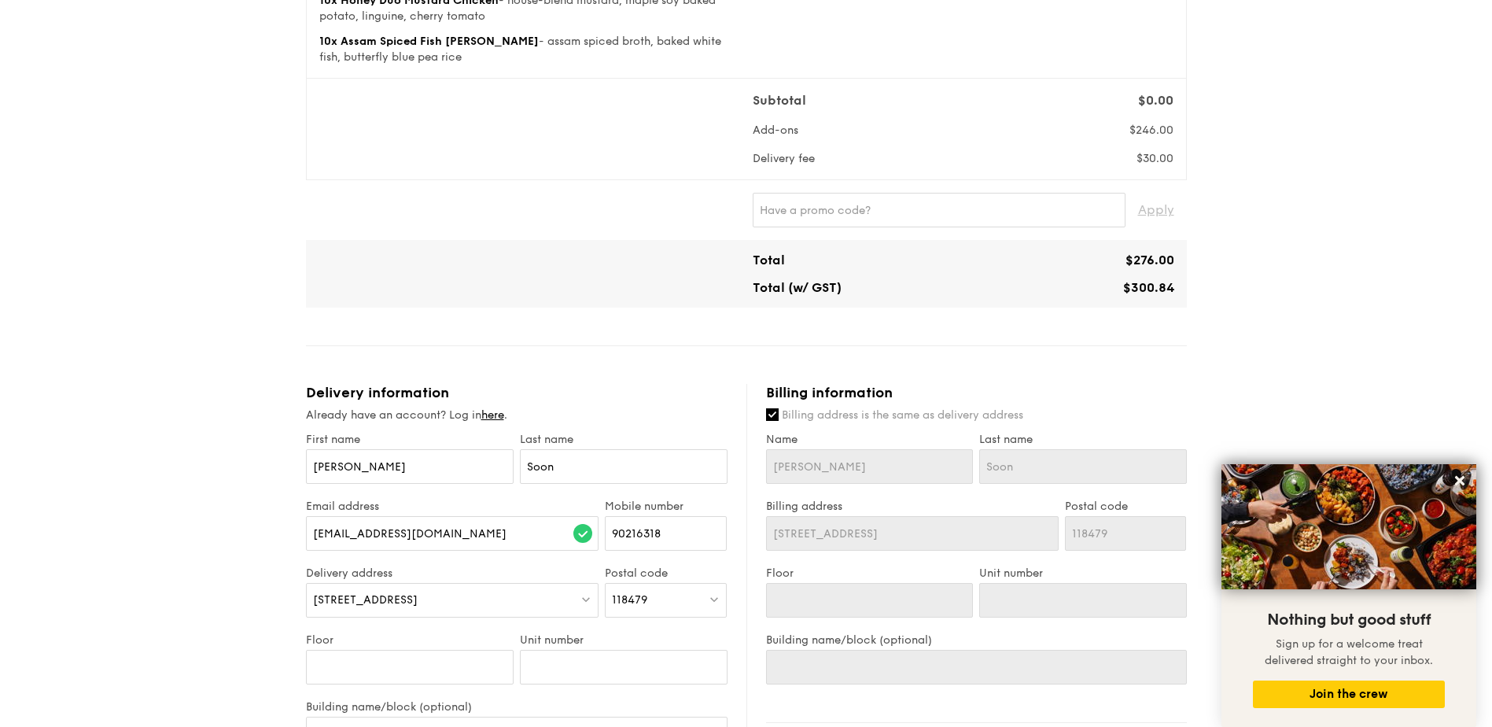
scroll to position [315, 0]
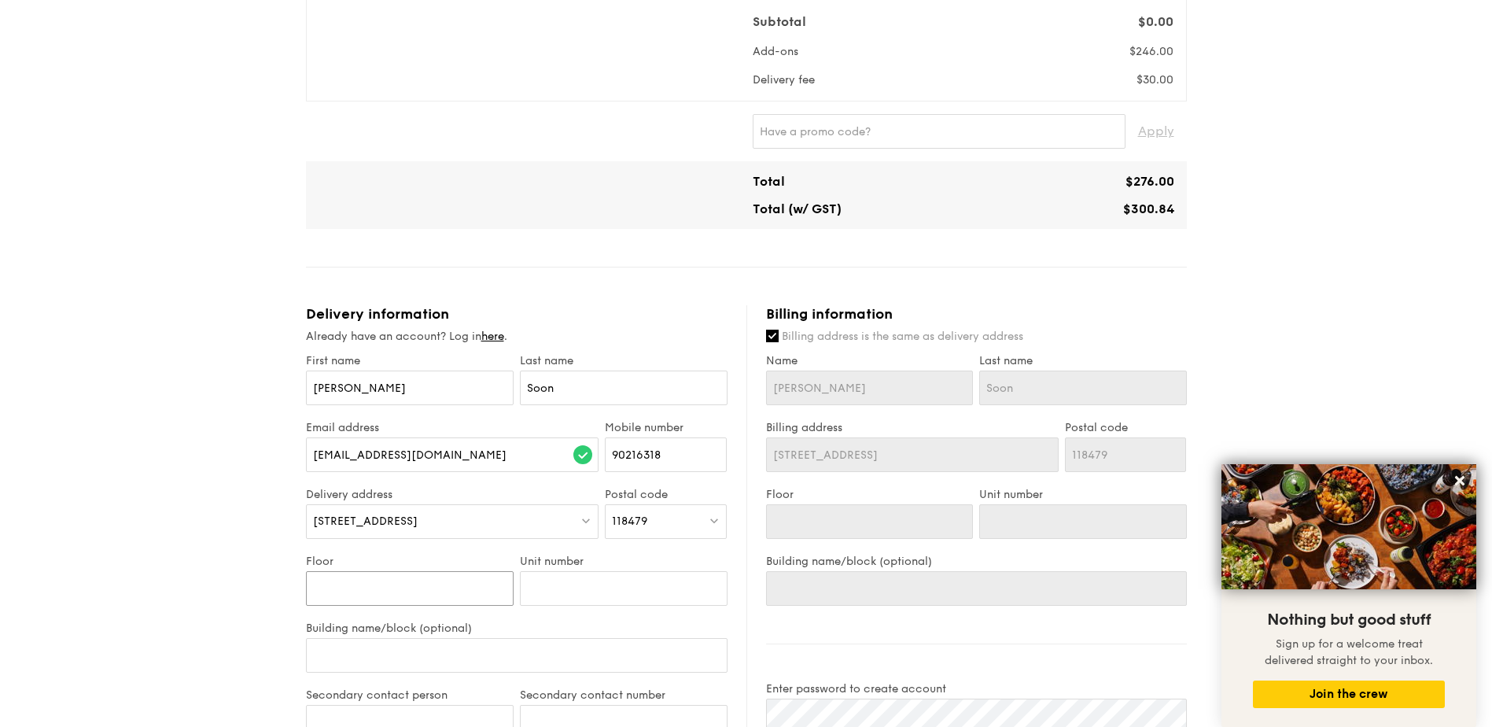
click at [395, 591] on input "Floor" at bounding box center [410, 588] width 208 height 35
type input "2"
type input "29"
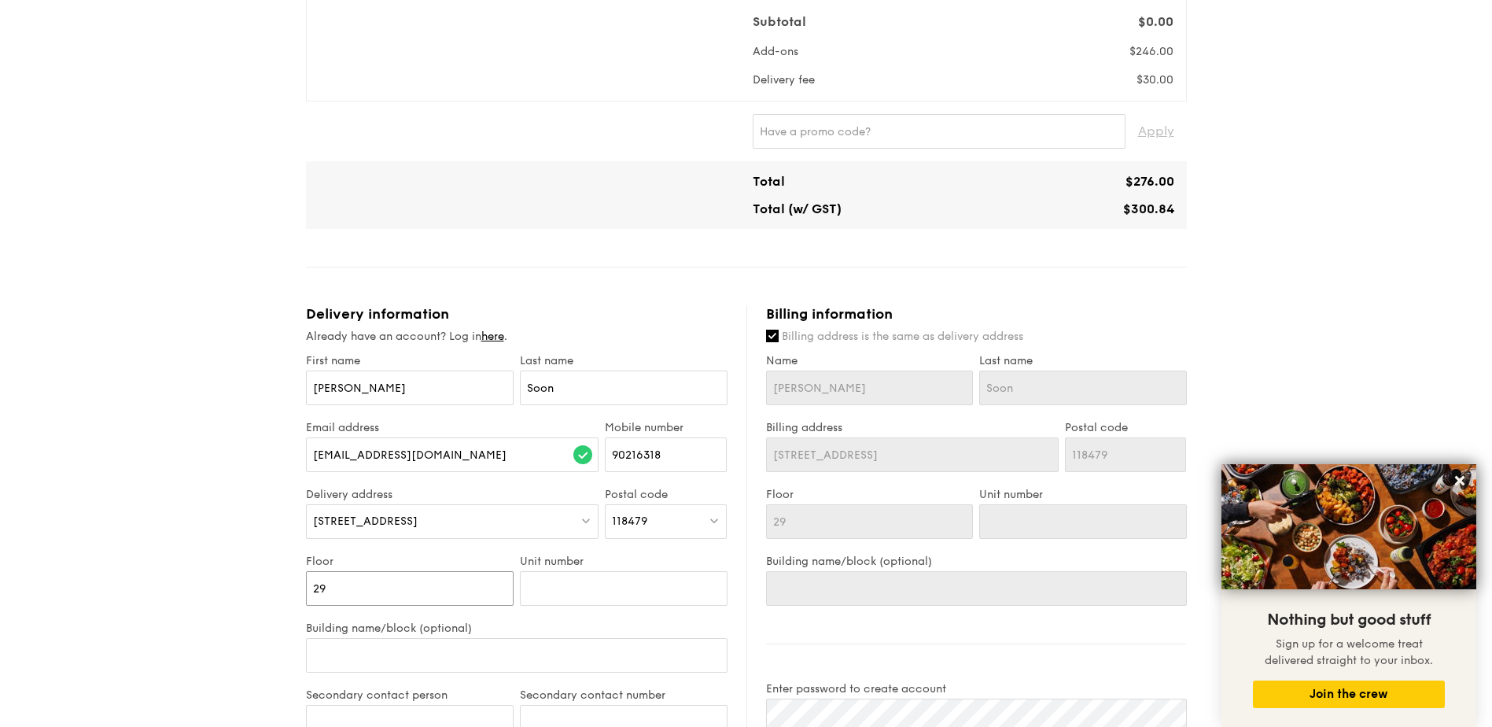
type input "29"
click at [558, 594] on input "Unit number" at bounding box center [624, 588] width 208 height 35
type input "0"
type input "021"
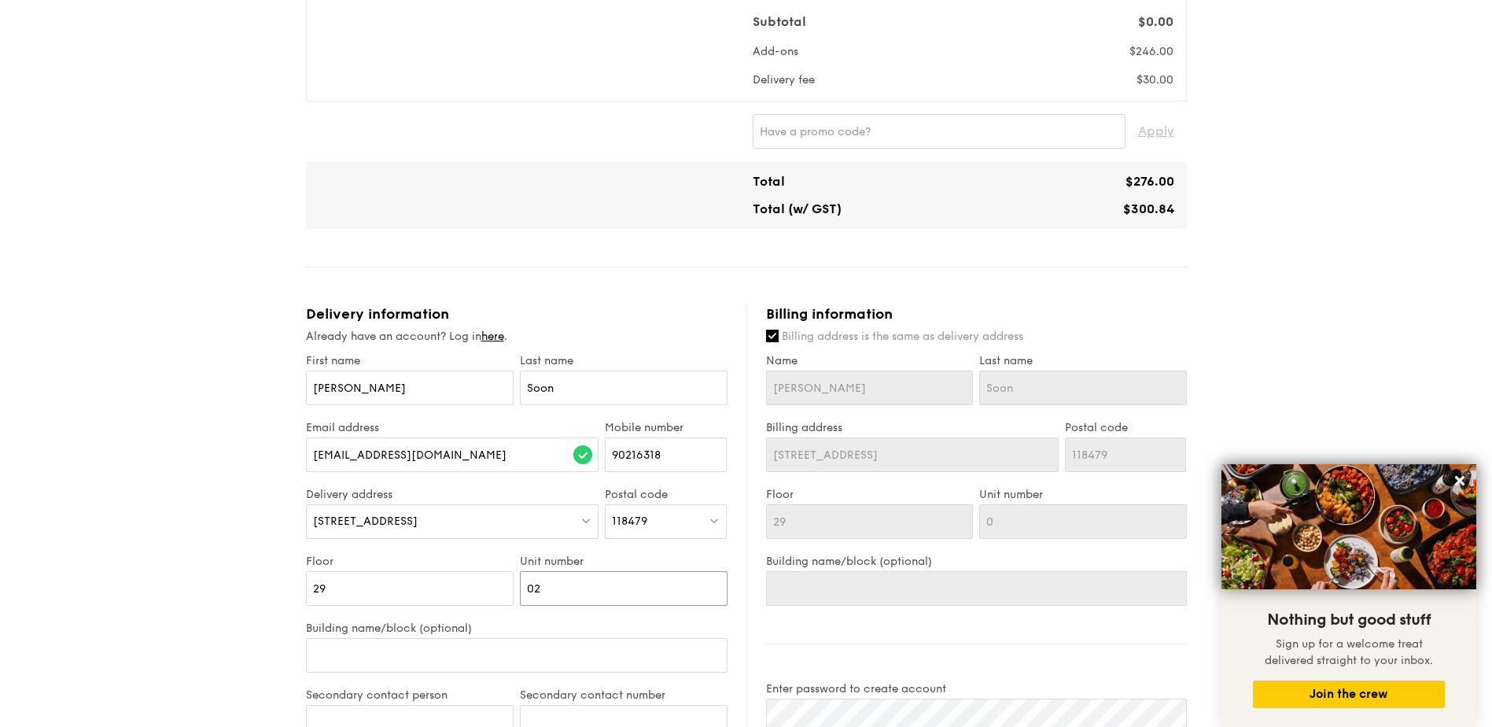
type input "021"
type input "02"
type input "0"
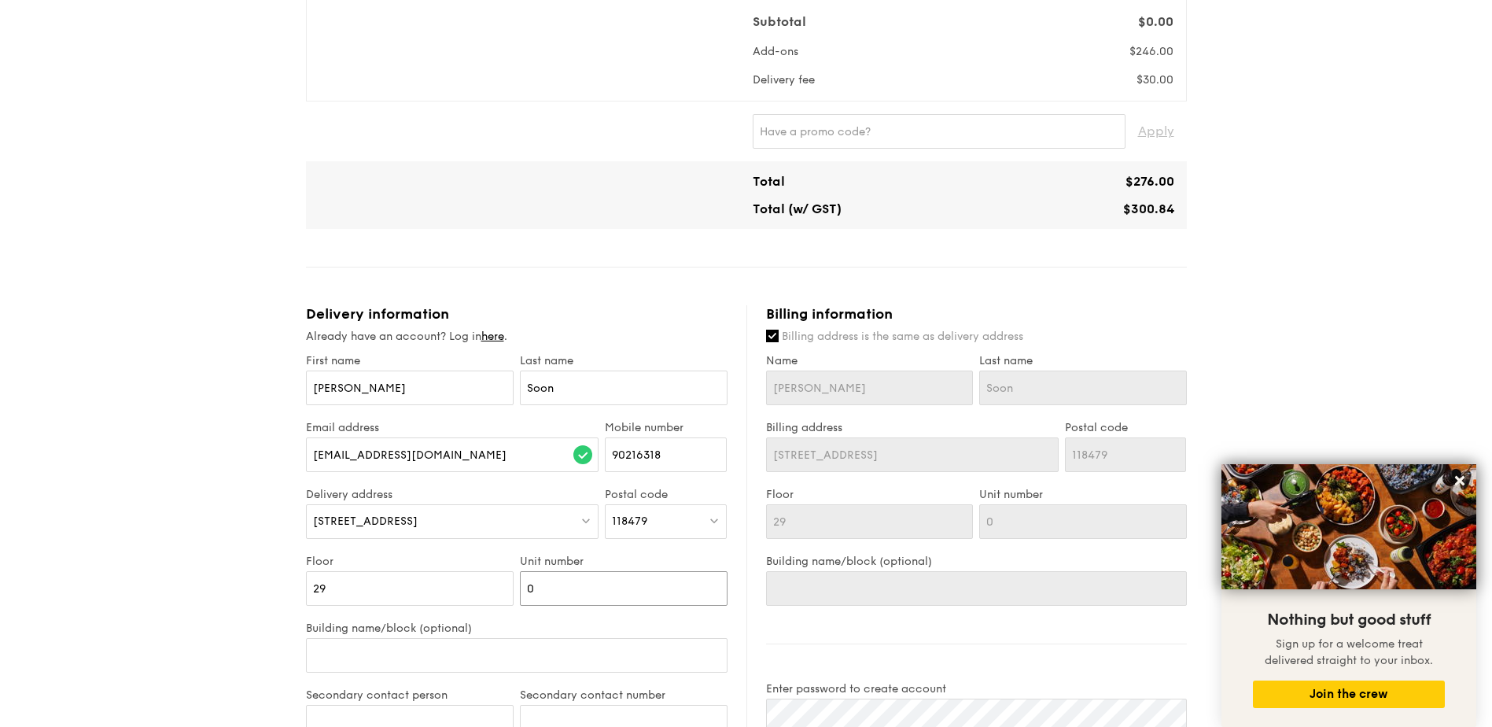
type input "01"
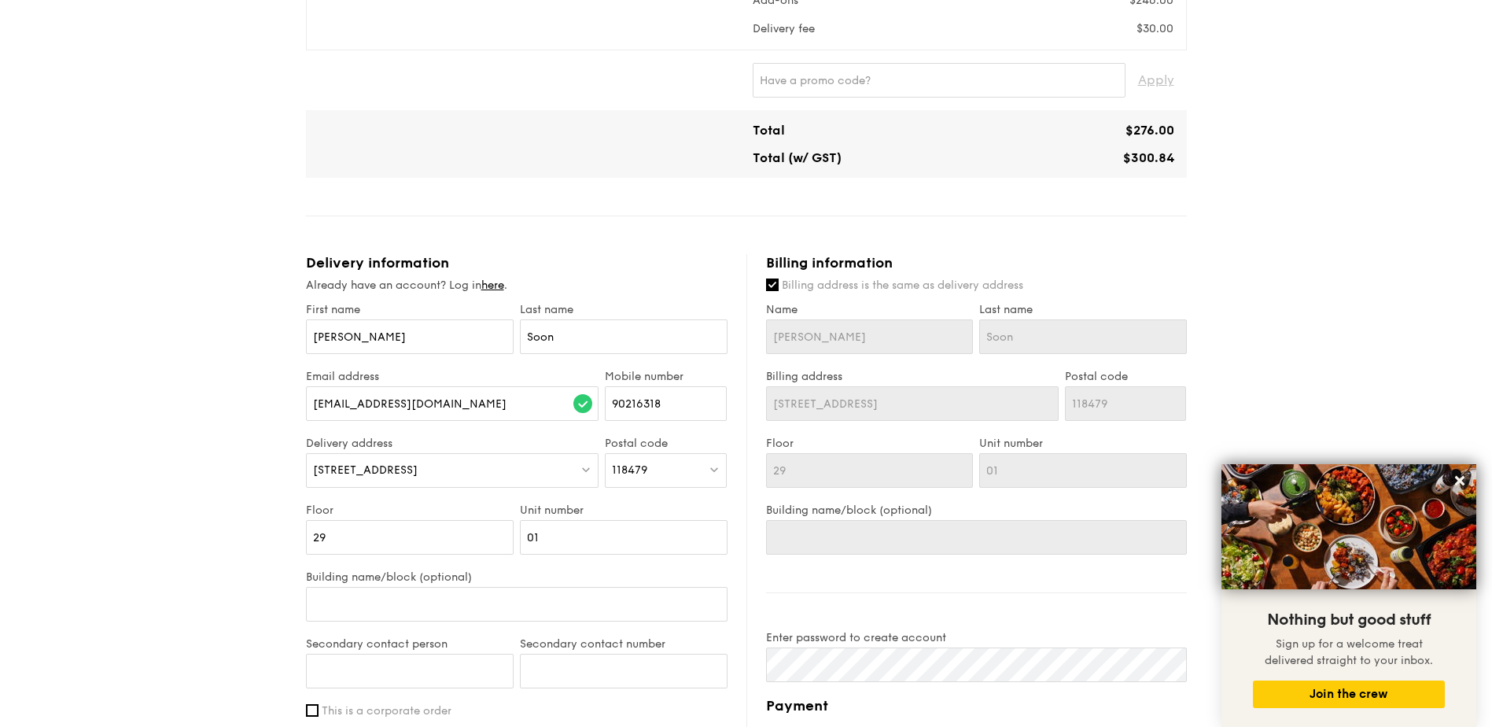
scroll to position [393, 0]
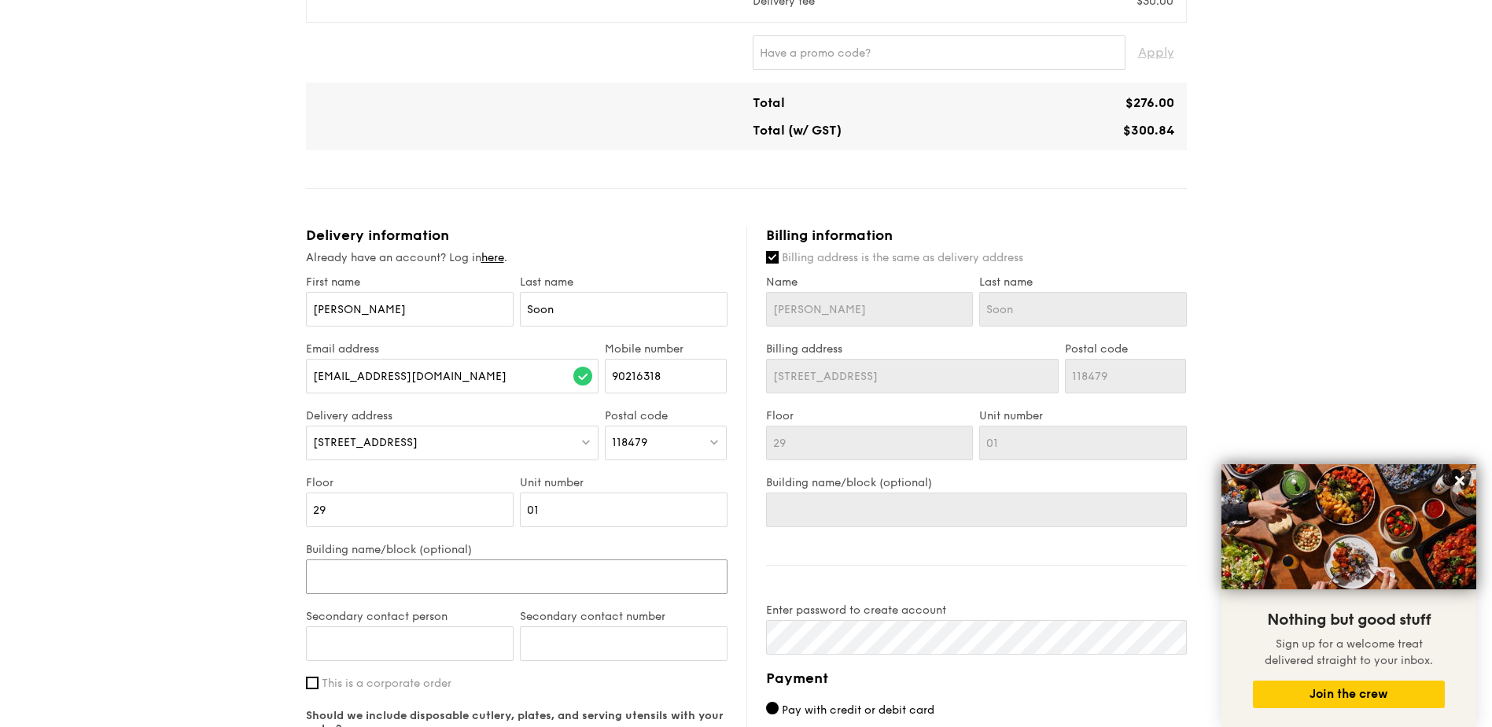
click at [487, 573] on input "Building name/block (optional)" at bounding box center [517, 576] width 422 height 35
type input "L"
type input "Lr"
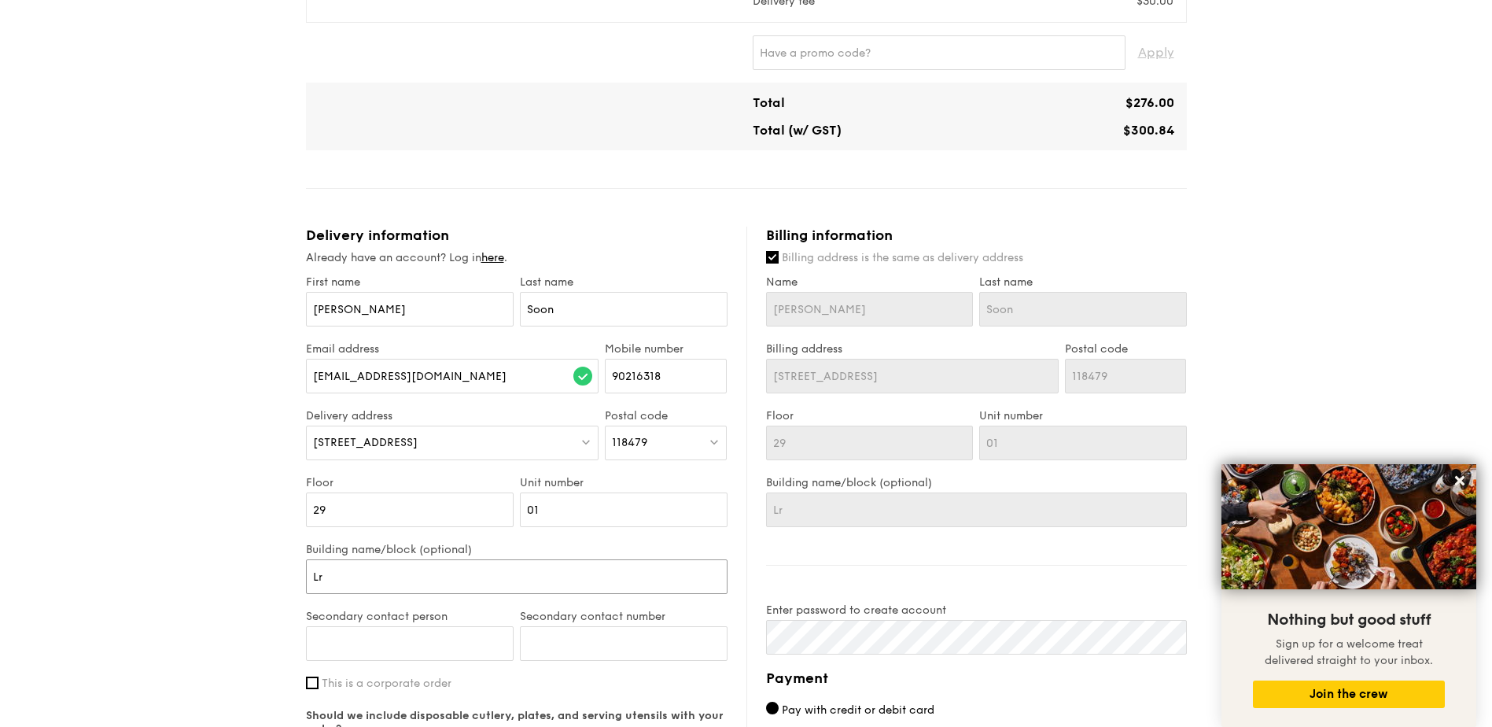
type input "L"
type input "La"
type input "Lab"
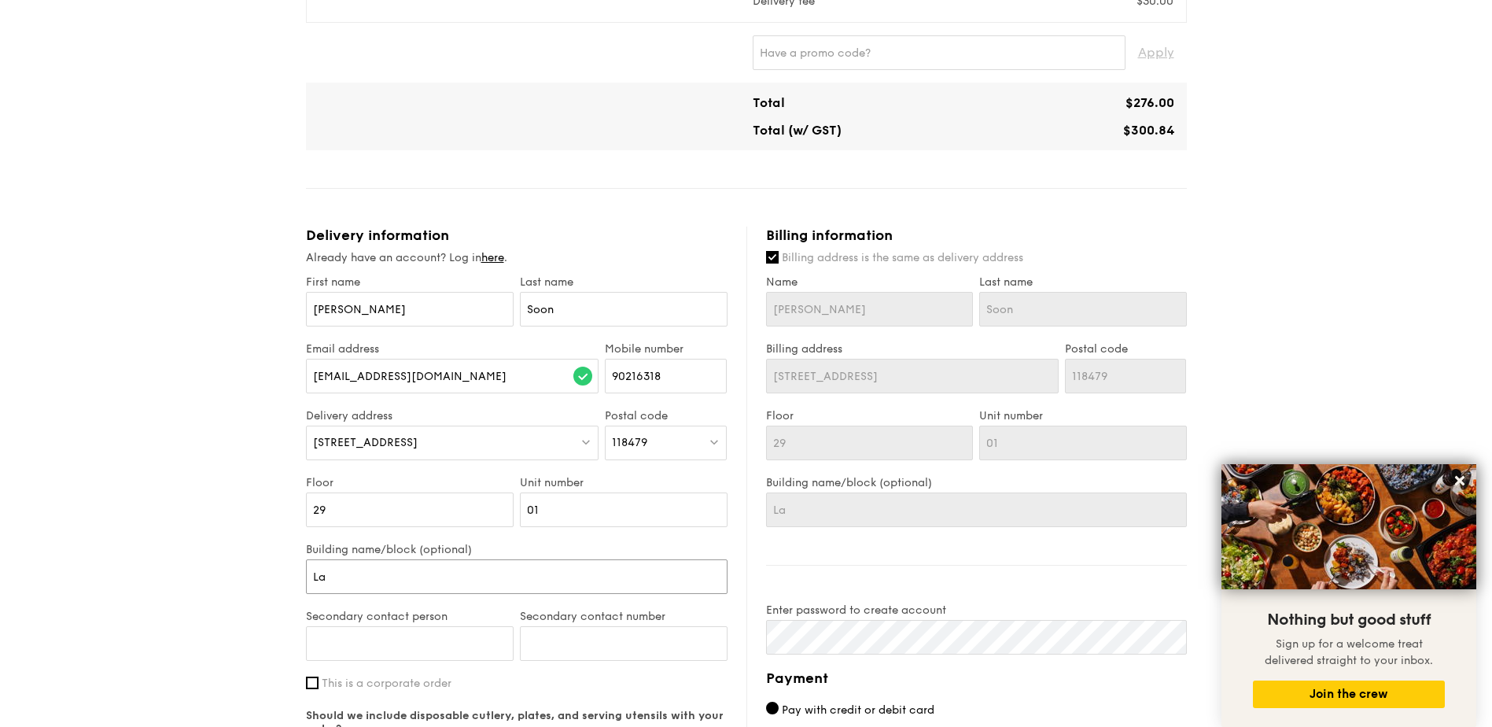
type input "Lab"
type input "Labr"
type input "[PERSON_NAME]"
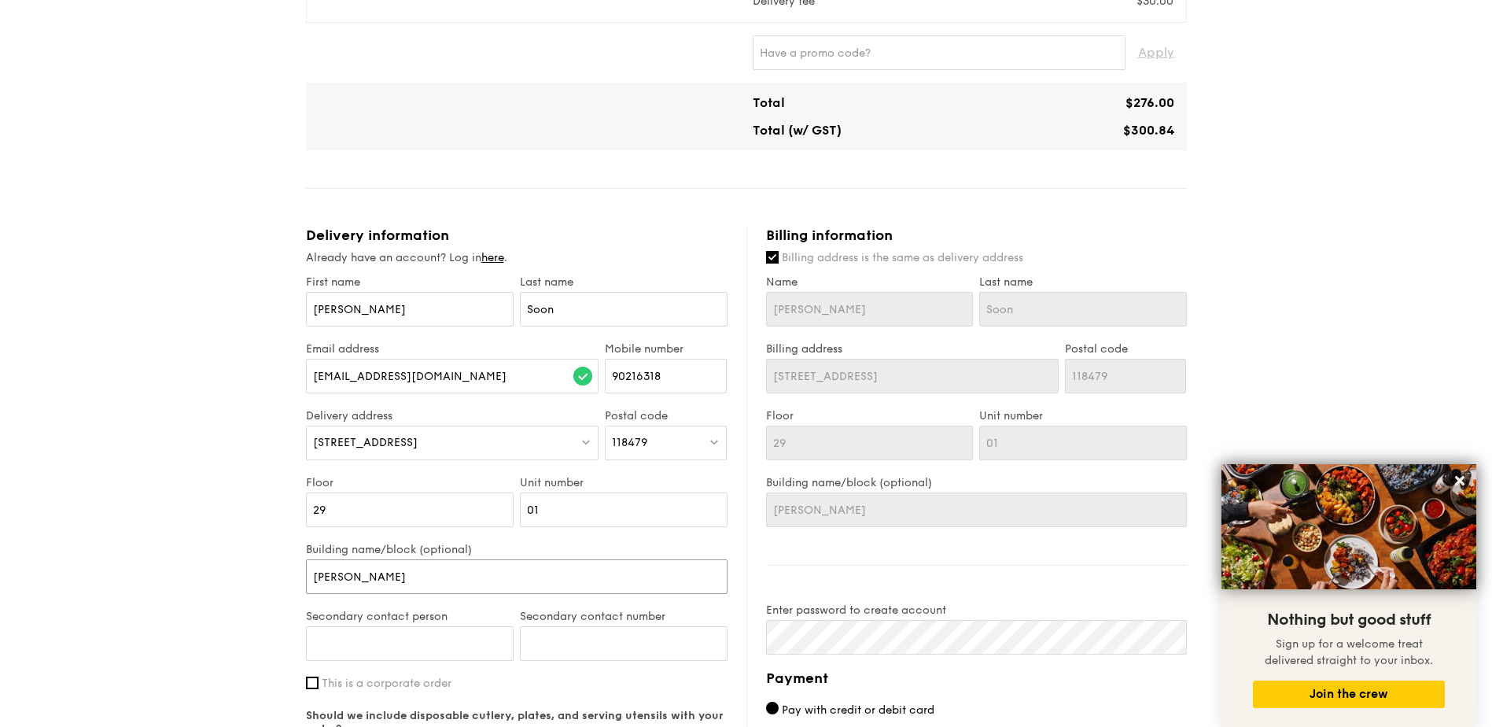
type input "Labrad"
type input "[PERSON_NAME]"
type input "Labrador"
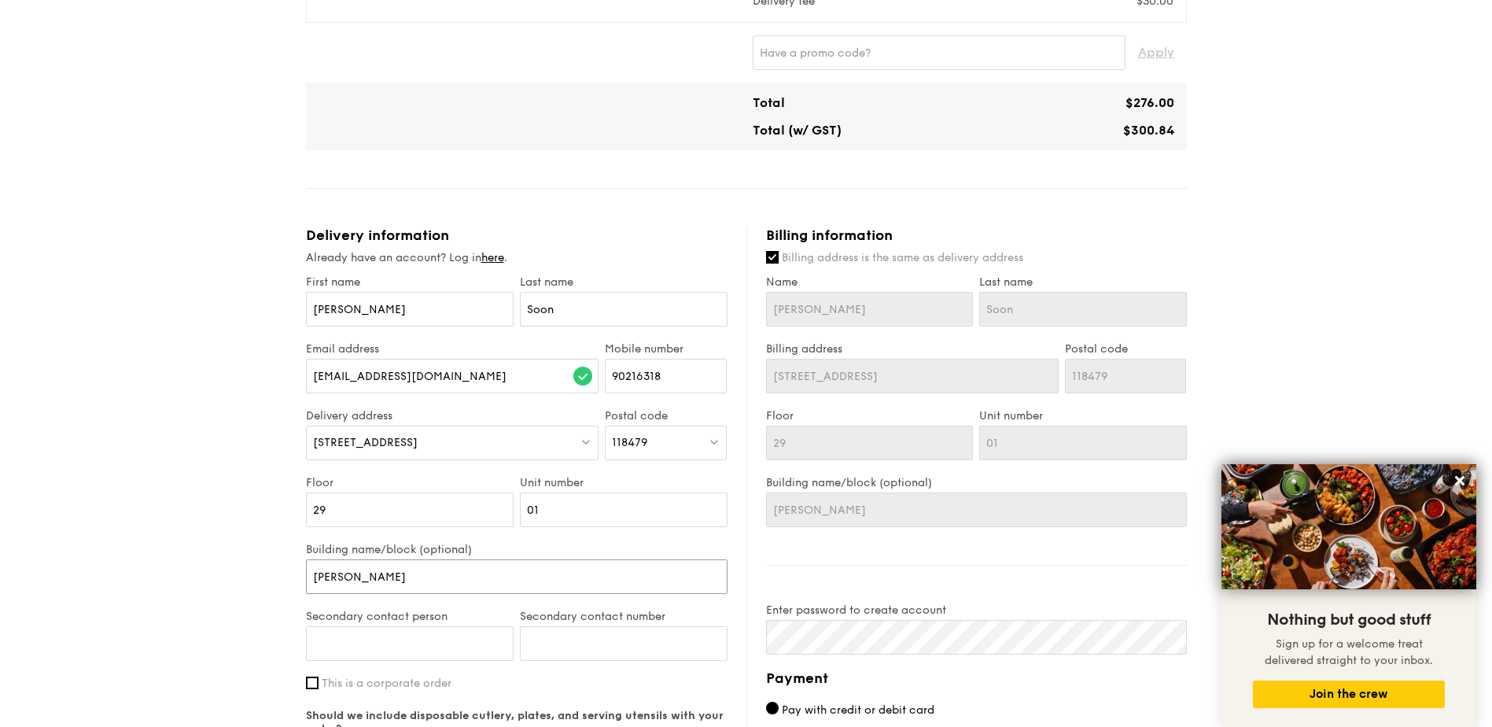
type input "Labrador"
type input "Labrador T"
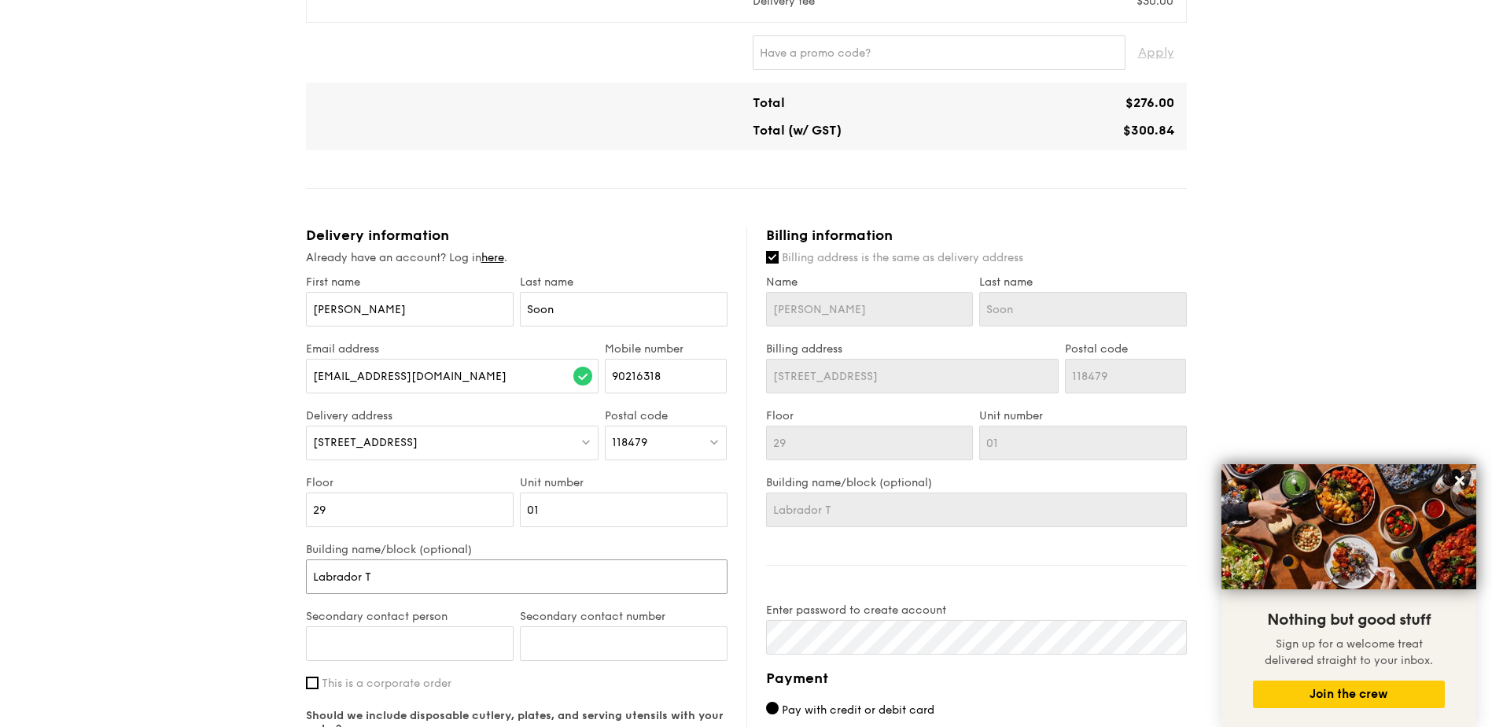
type input "Labrador To"
type input "Labrador Tow"
type input "Labrador [PERSON_NAME]"
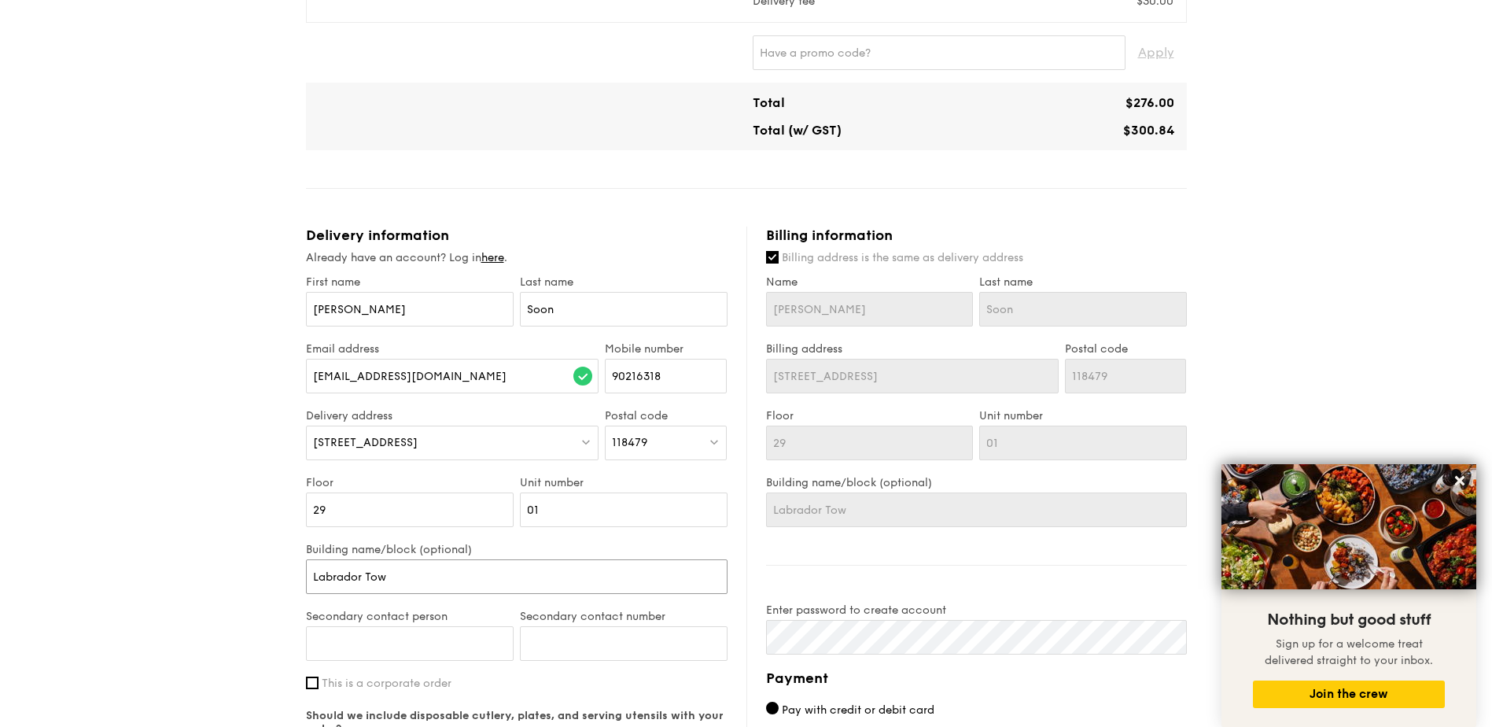
type input "Labrador [PERSON_NAME]"
type input "[GEOGRAPHIC_DATA]"
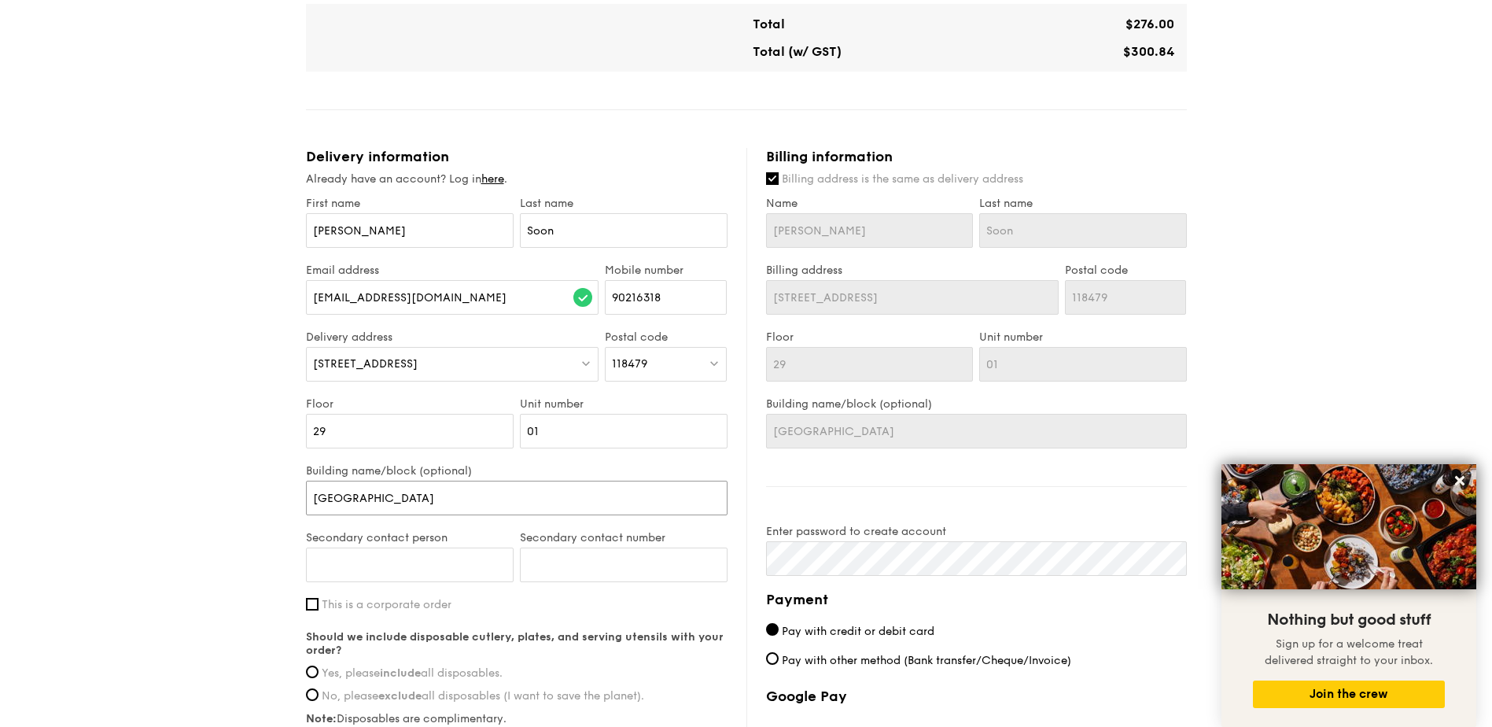
type input "[GEOGRAPHIC_DATA]"
click at [486, 566] on input "Secondary contact person" at bounding box center [410, 565] width 208 height 35
click at [310, 607] on input "This is a corporate order" at bounding box center [312, 604] width 13 height 13
checkbox input "true"
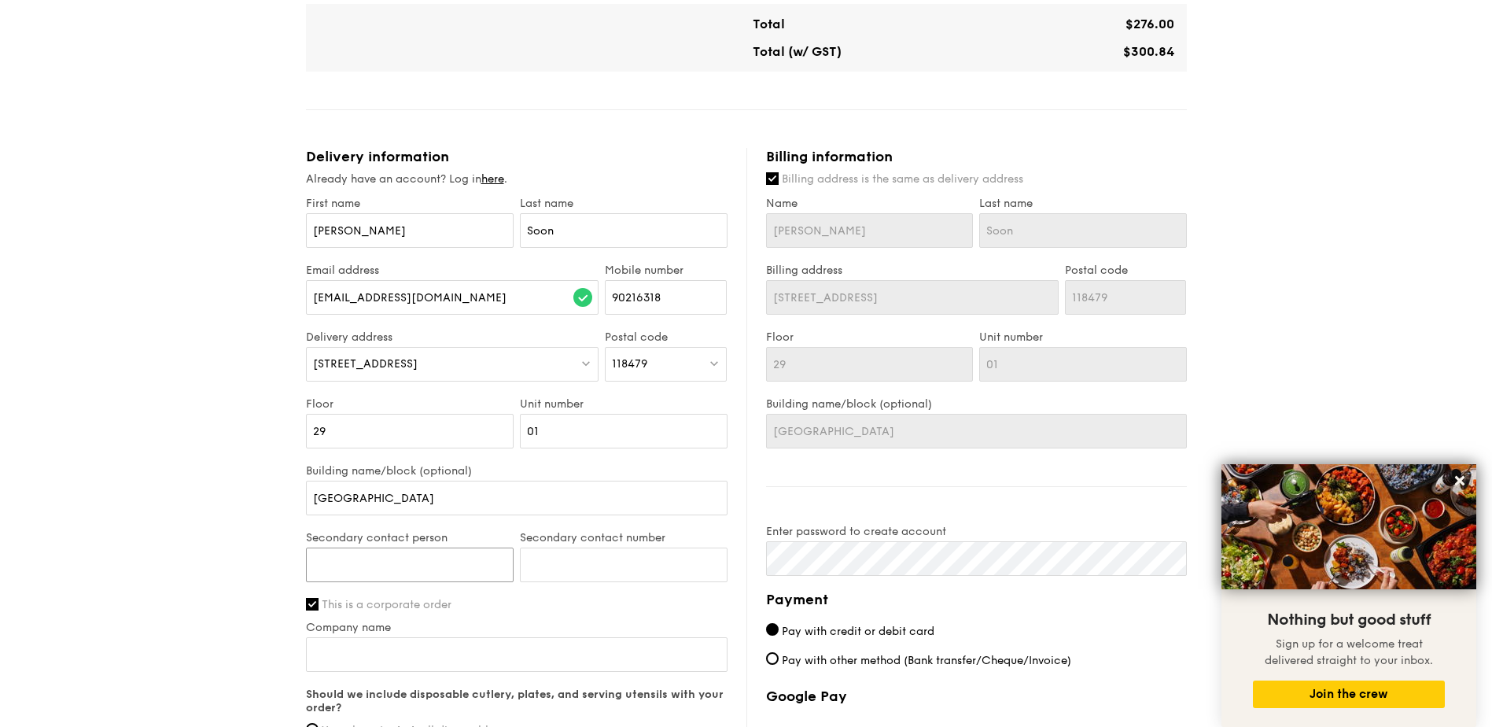
click at [411, 559] on input "Secondary contact person" at bounding box center [410, 565] width 208 height 35
click at [408, 564] on input "Secondary contact person" at bounding box center [410, 565] width 208 height 35
type input "[PERSON_NAME]"
click at [623, 562] on input "Secondary contact number" at bounding box center [624, 565] width 208 height 35
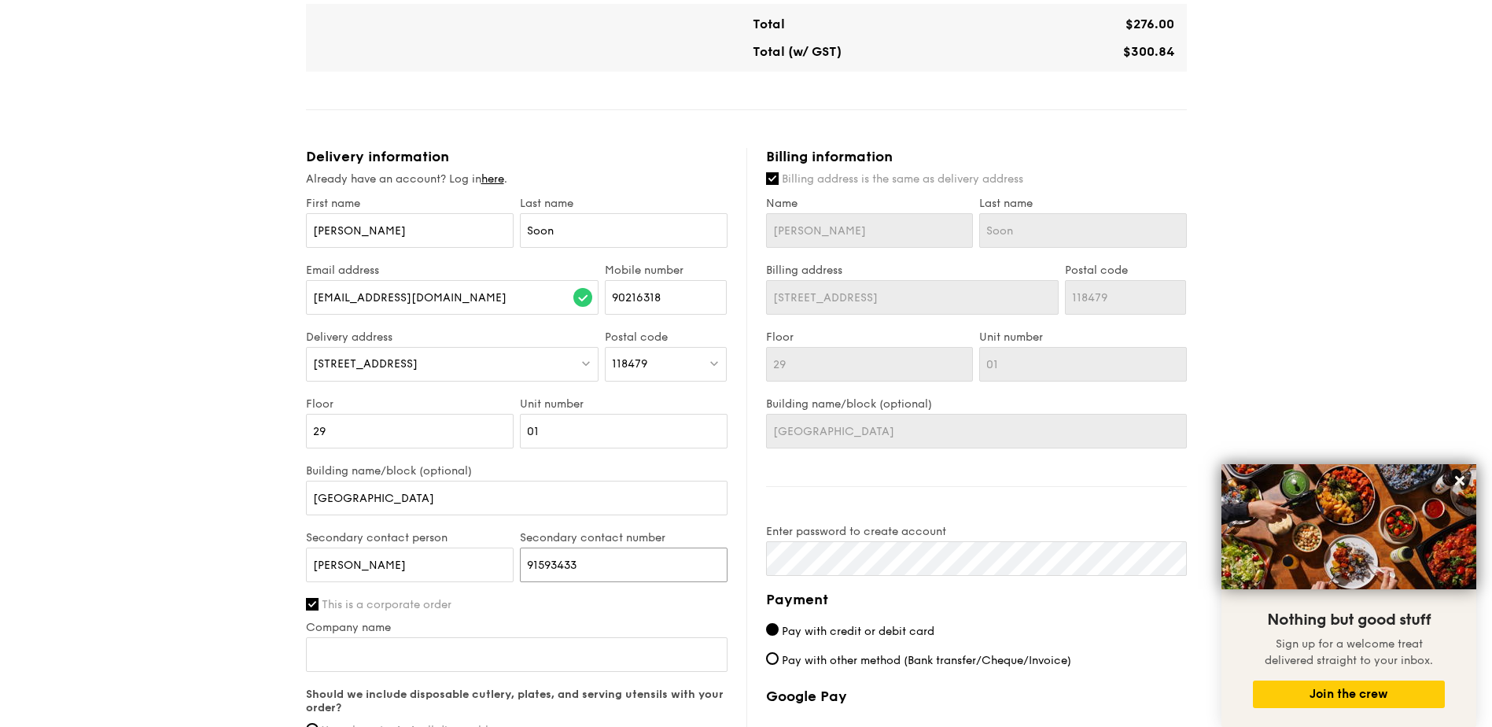
type input "91593433"
click at [345, 667] on input "Company name" at bounding box center [517, 654] width 422 height 35
type input "GasCo"
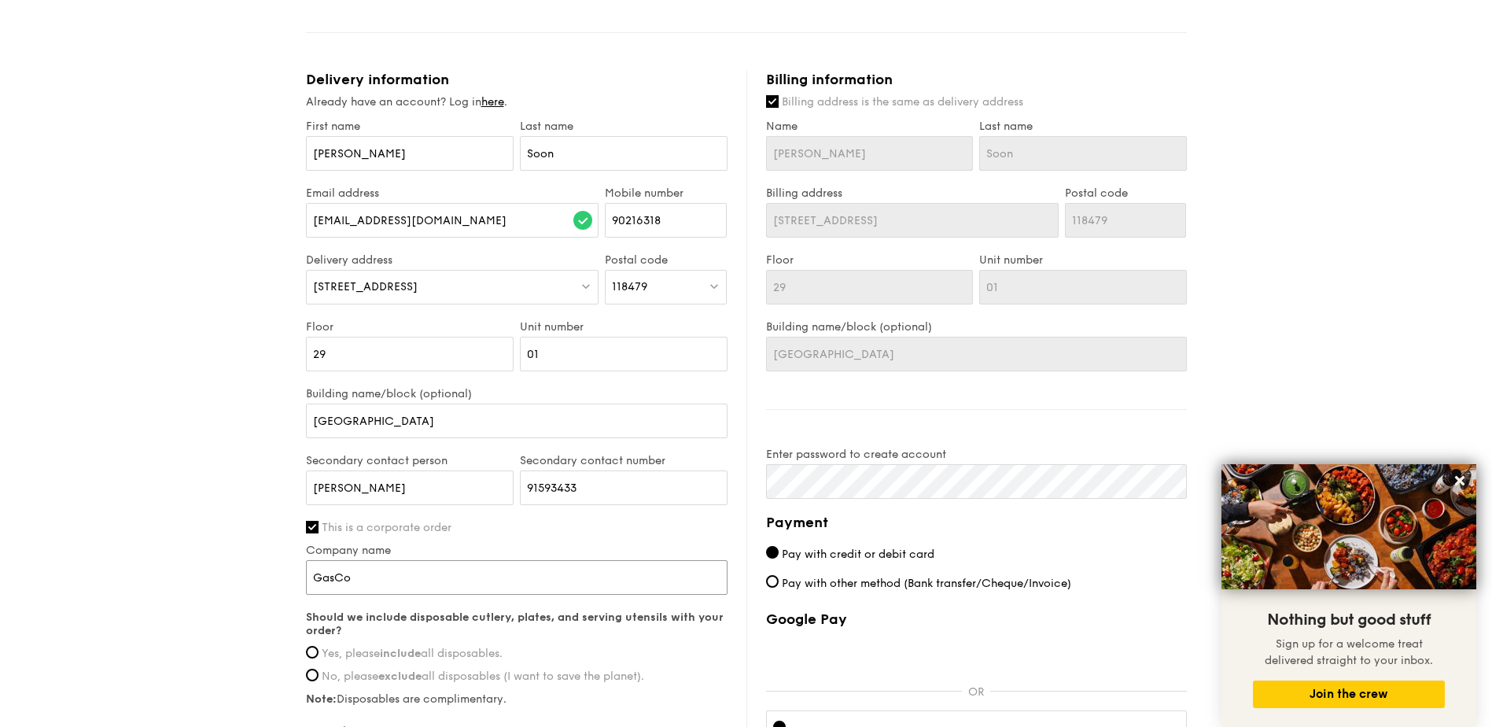
scroll to position [551, 0]
click at [322, 653] on span "Yes, please include all disposables." at bounding box center [412, 651] width 181 height 13
click at [319, 653] on input "Yes, please include all disposables." at bounding box center [312, 650] width 13 height 13
radio input "true"
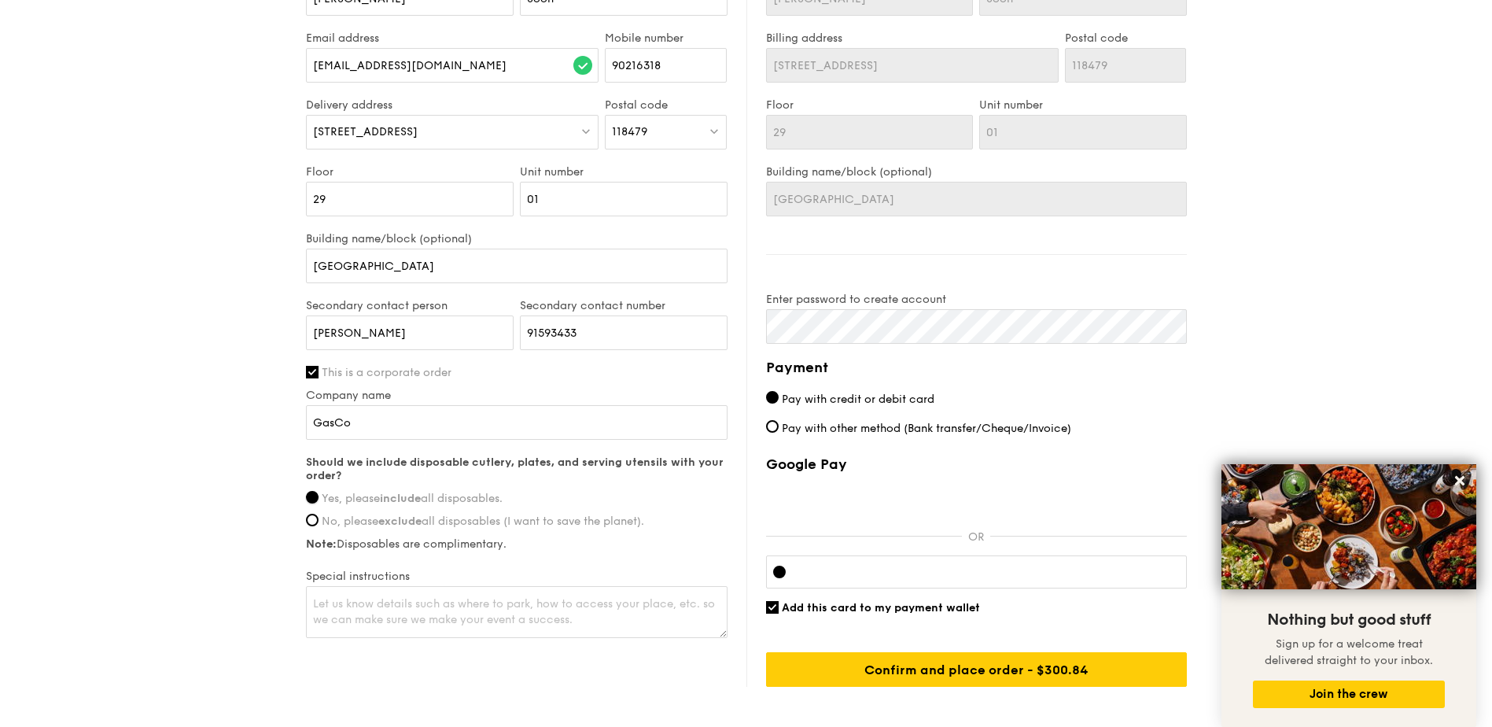
scroll to position [708, 0]
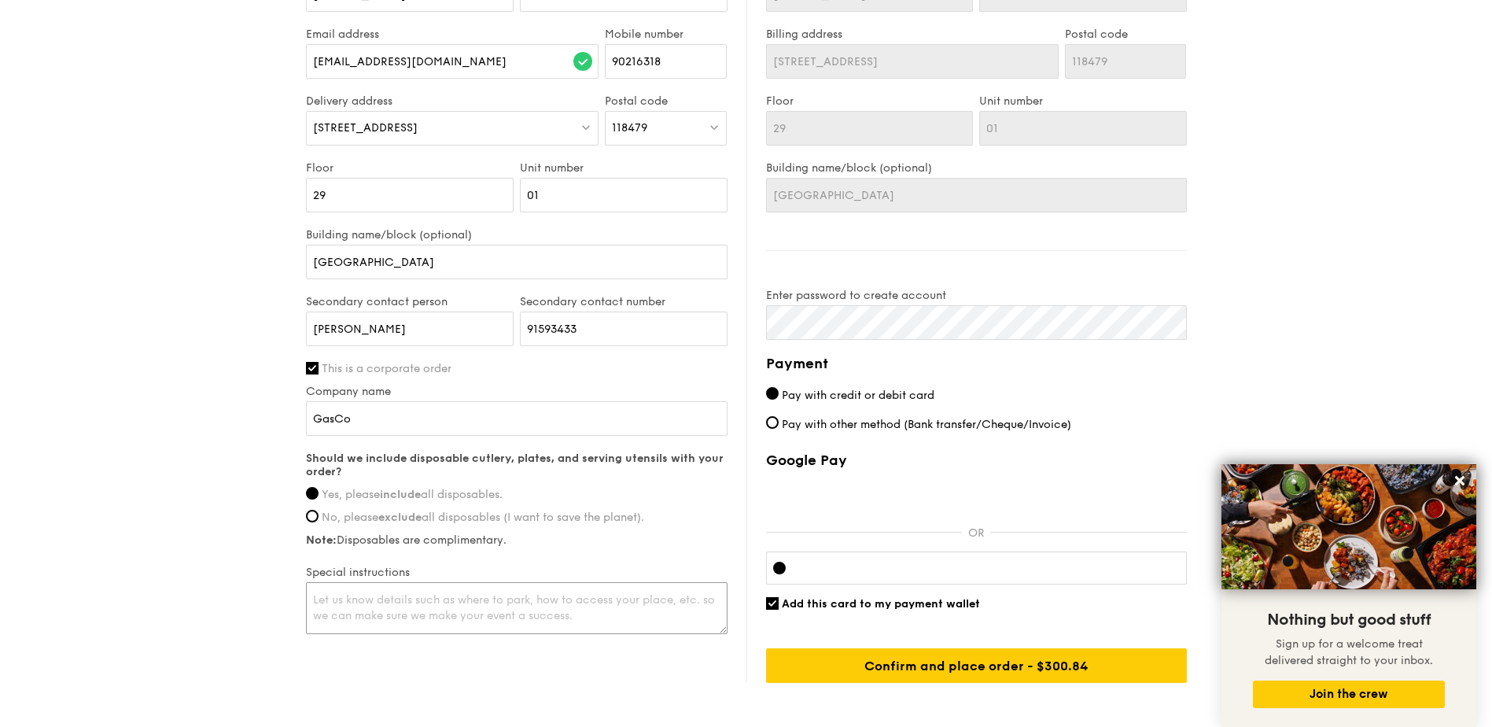
click at [446, 613] on textarea at bounding box center [517, 608] width 422 height 52
type textarea "L"
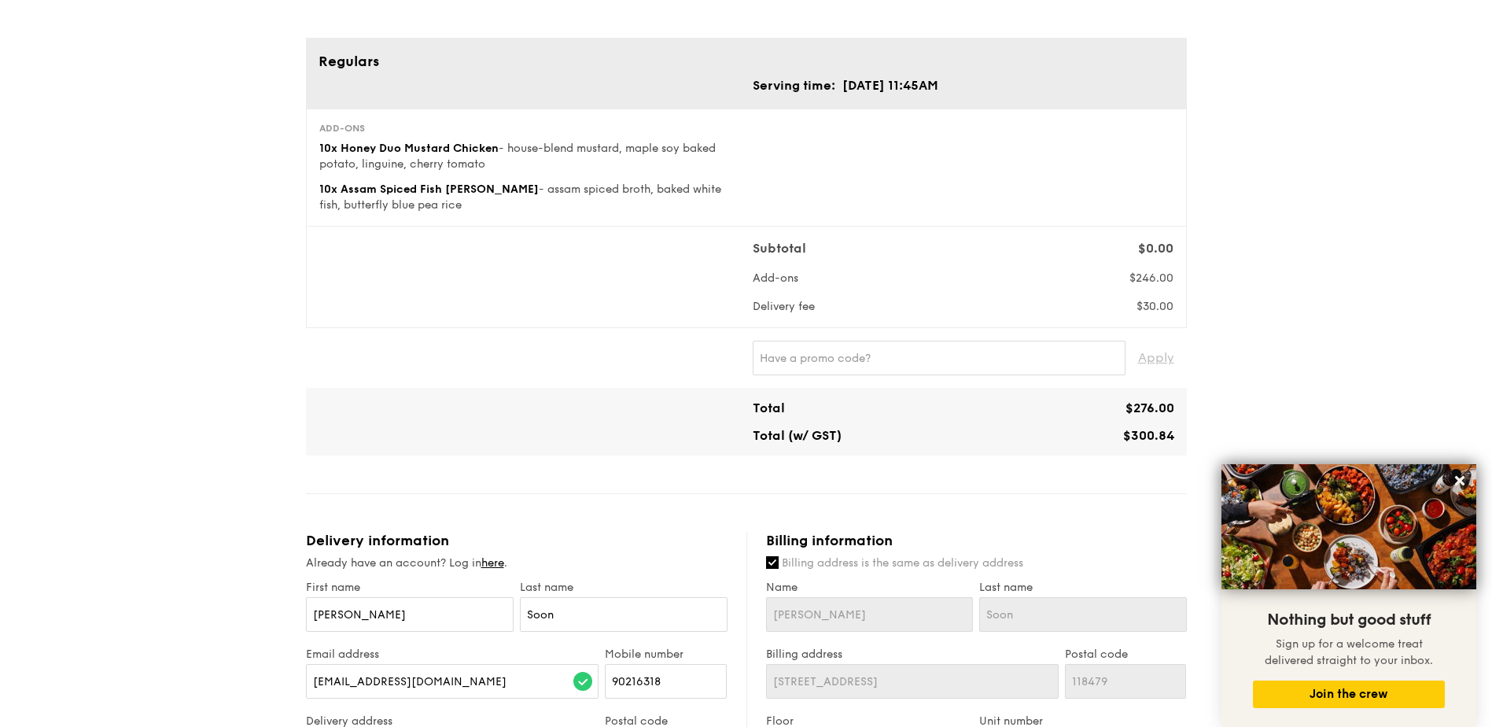
scroll to position [0, 0]
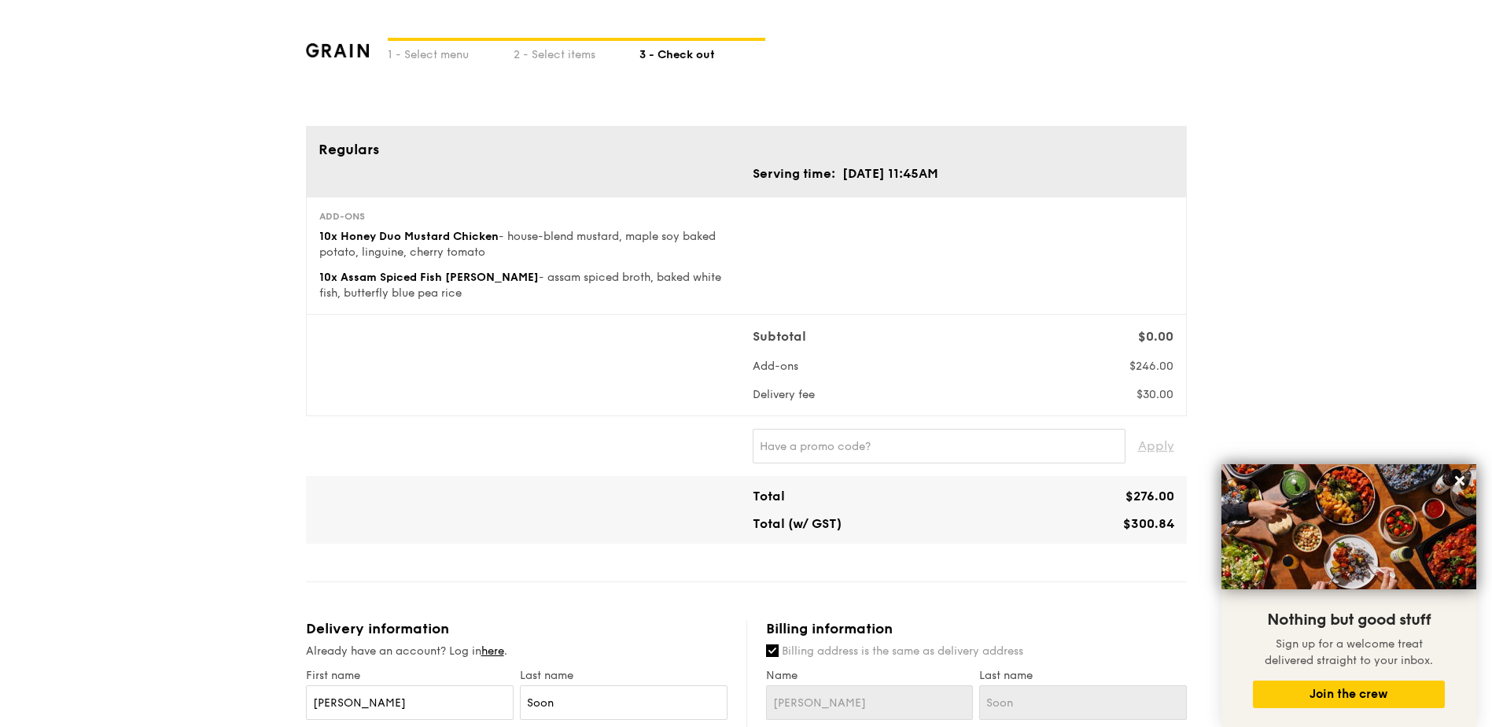
type textarea "Give me a call when you have arrived at level 29. Thank you!"
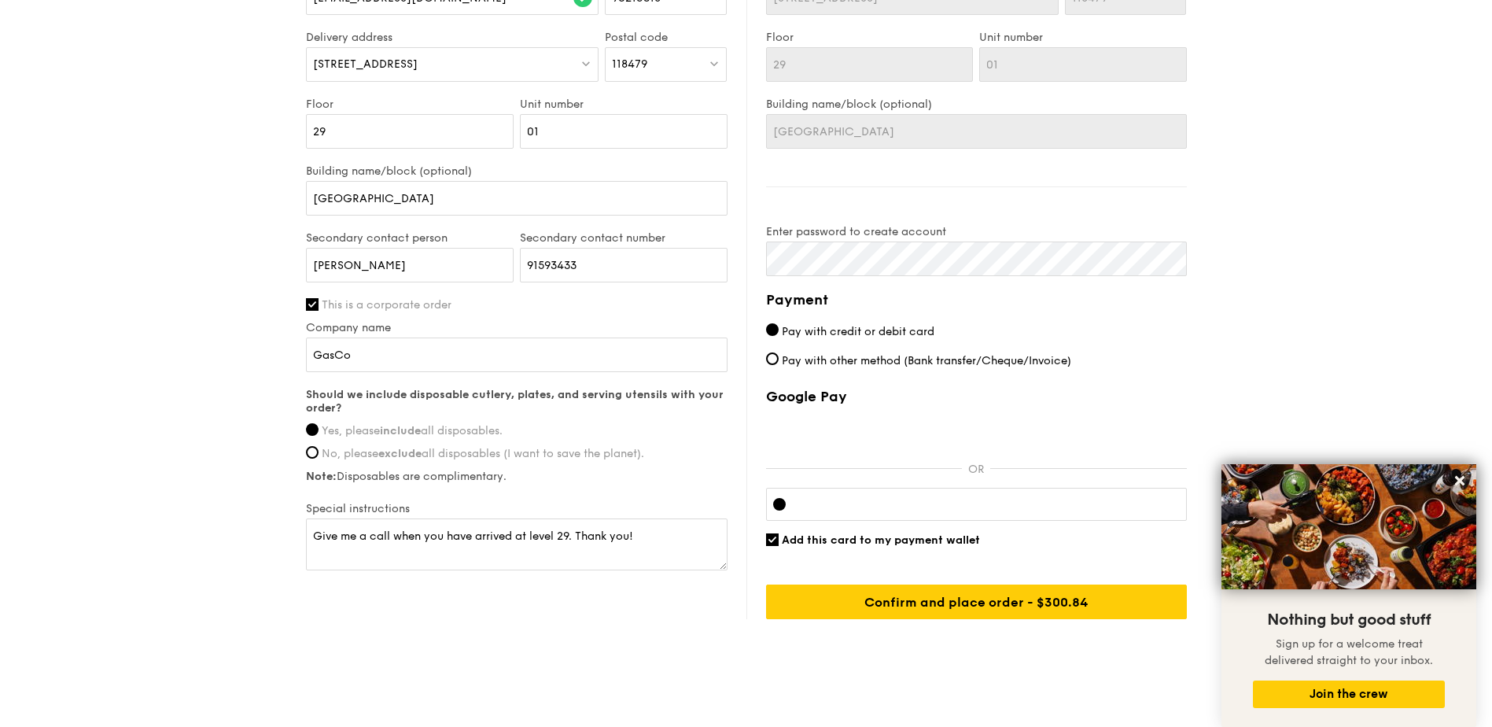
scroll to position [787, 0]
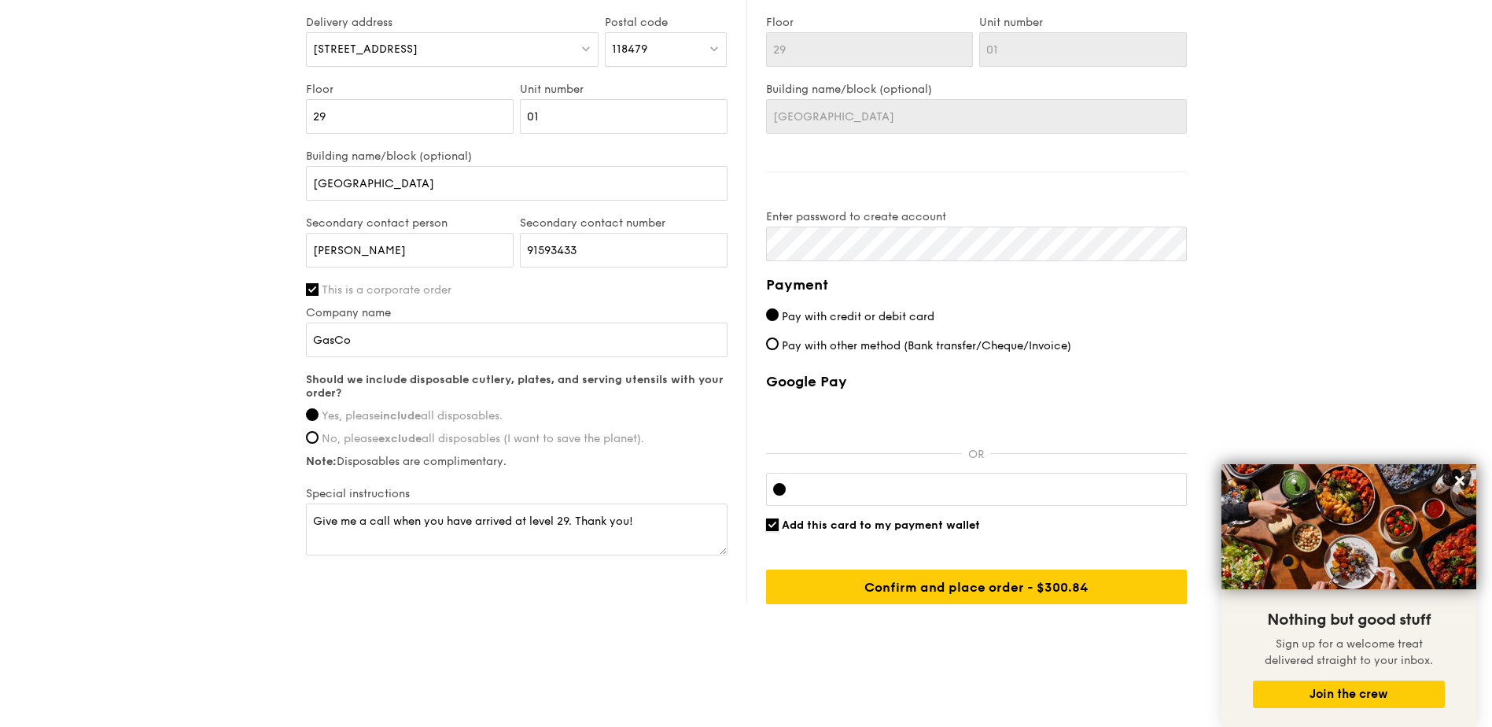
drag, startPoint x: 772, startPoint y: 525, endPoint x: 784, endPoint y: 521, distance: 13.2
click at [772, 525] on input "Add this card to my payment wallet" at bounding box center [772, 524] width 13 height 13
checkbox input "false"
click at [850, 499] on div at bounding box center [976, 489] width 421 height 33
click at [952, 595] on input "Confirm and place order - $300.84" at bounding box center [976, 587] width 421 height 35
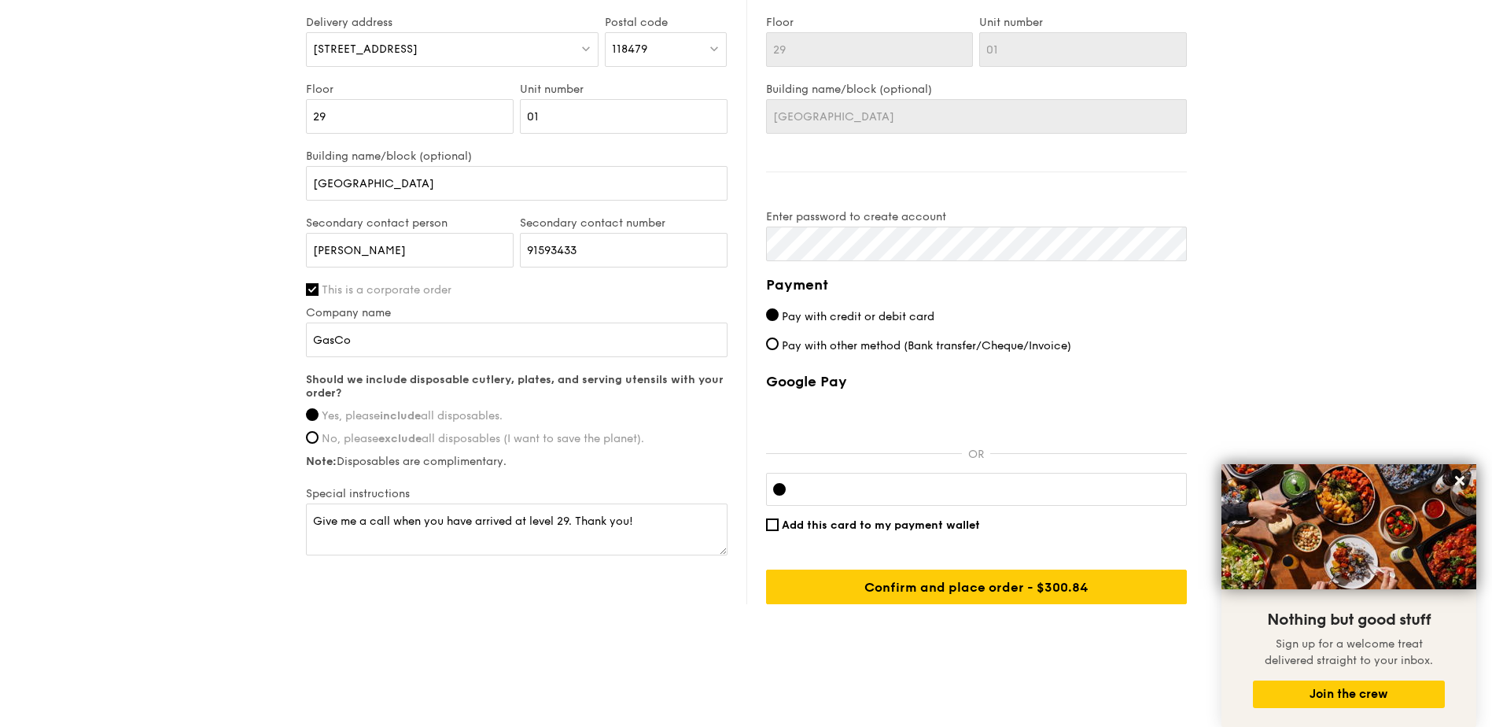
click at [707, 236] on div "Delivery information Already have an account? Log in here . First name [PERSON_…" at bounding box center [746, 218] width 881 height 771
click at [711, 231] on div "Delivery information Already have an account? Log in here . First name [PERSON_…" at bounding box center [746, 218] width 881 height 771
click at [935, 590] on input "Confirm and place order - $300.84" at bounding box center [976, 587] width 421 height 35
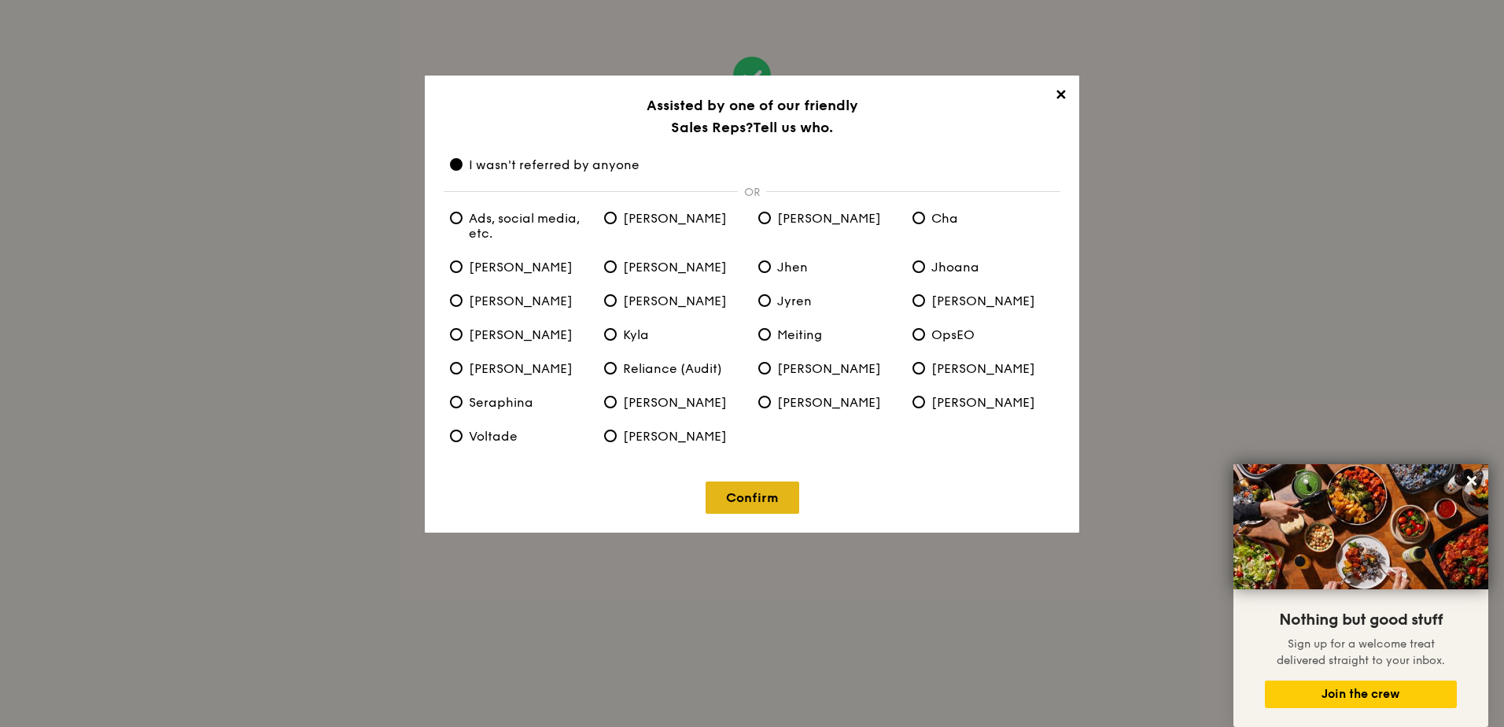
click at [752, 498] on link "Confirm" at bounding box center [753, 497] width 94 height 32
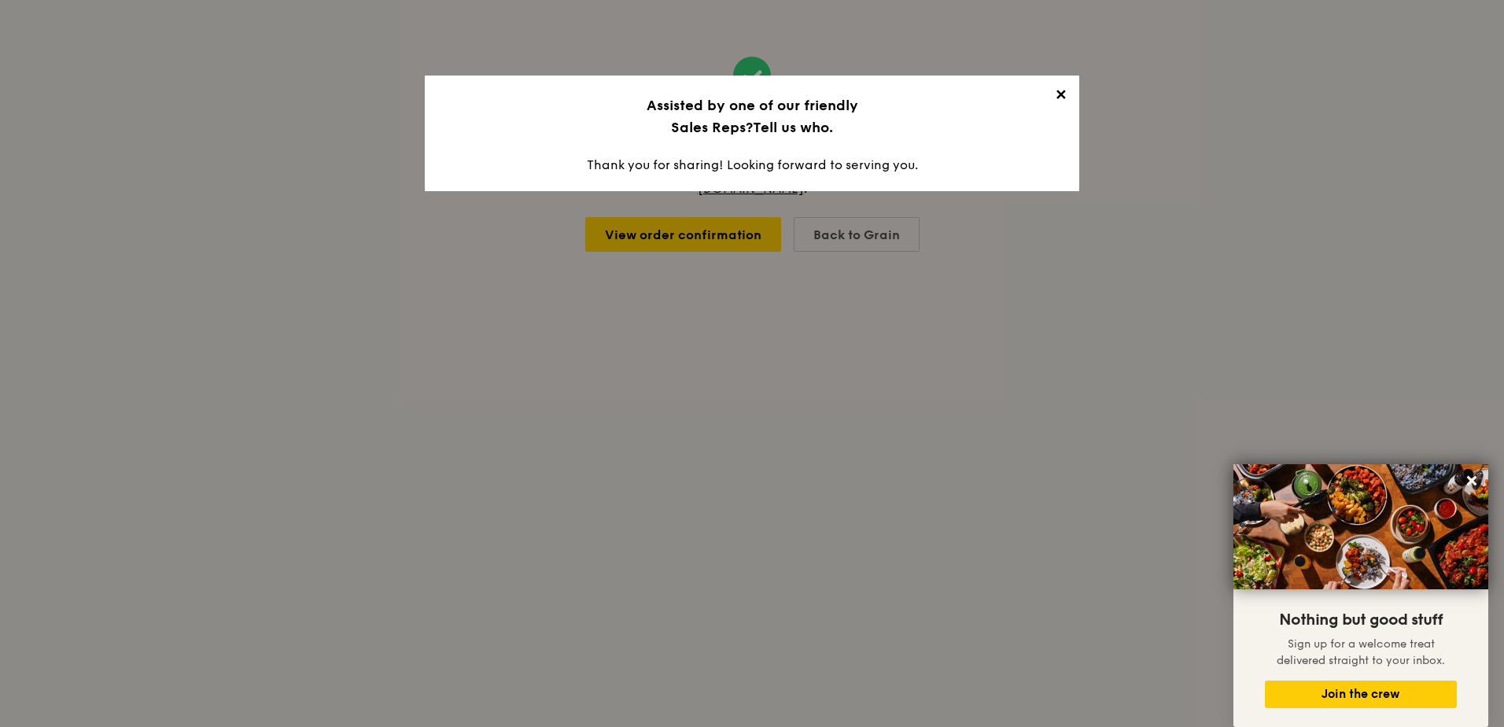
click at [1062, 90] on span "✕" at bounding box center [1060, 98] width 22 height 22
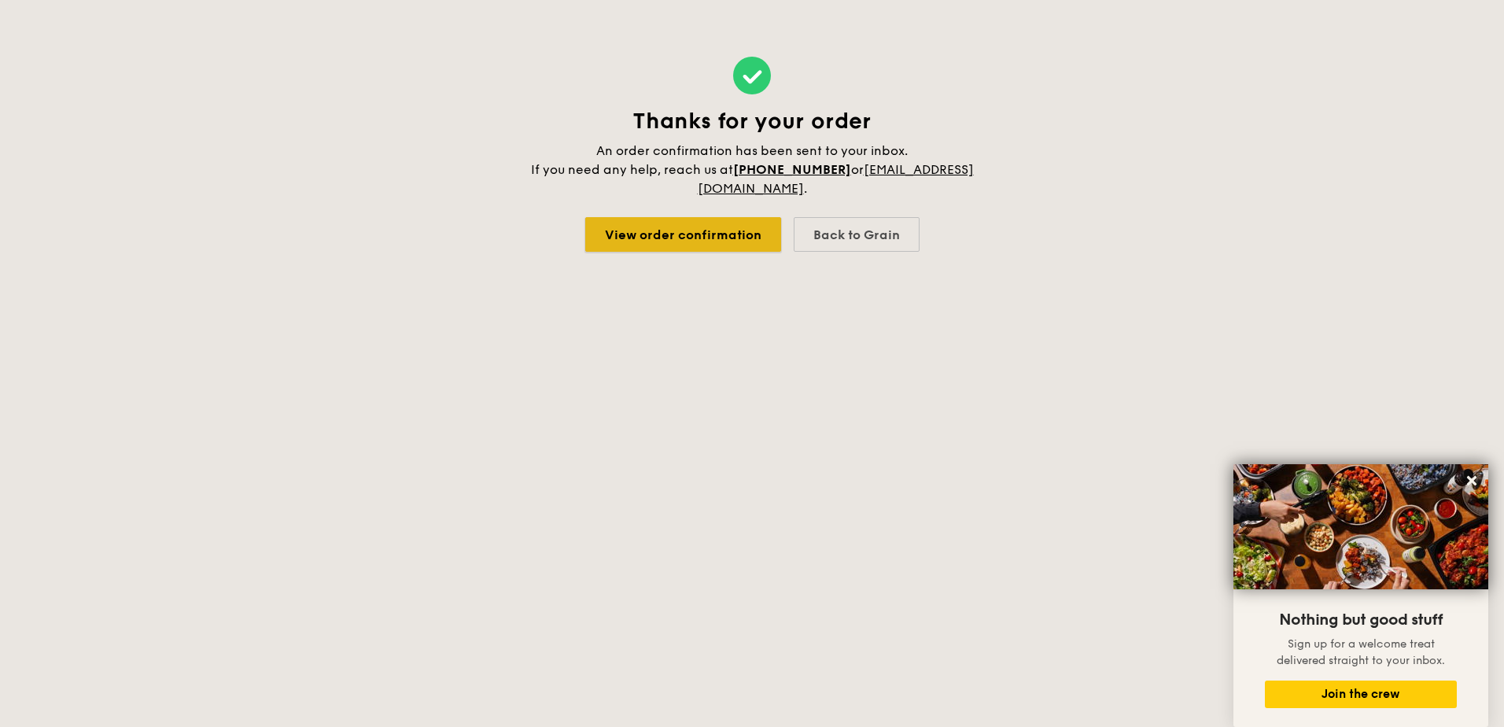
click at [640, 241] on link "View order confirmation" at bounding box center [683, 234] width 196 height 35
click at [850, 223] on div "Back to Grain" at bounding box center [857, 234] width 126 height 35
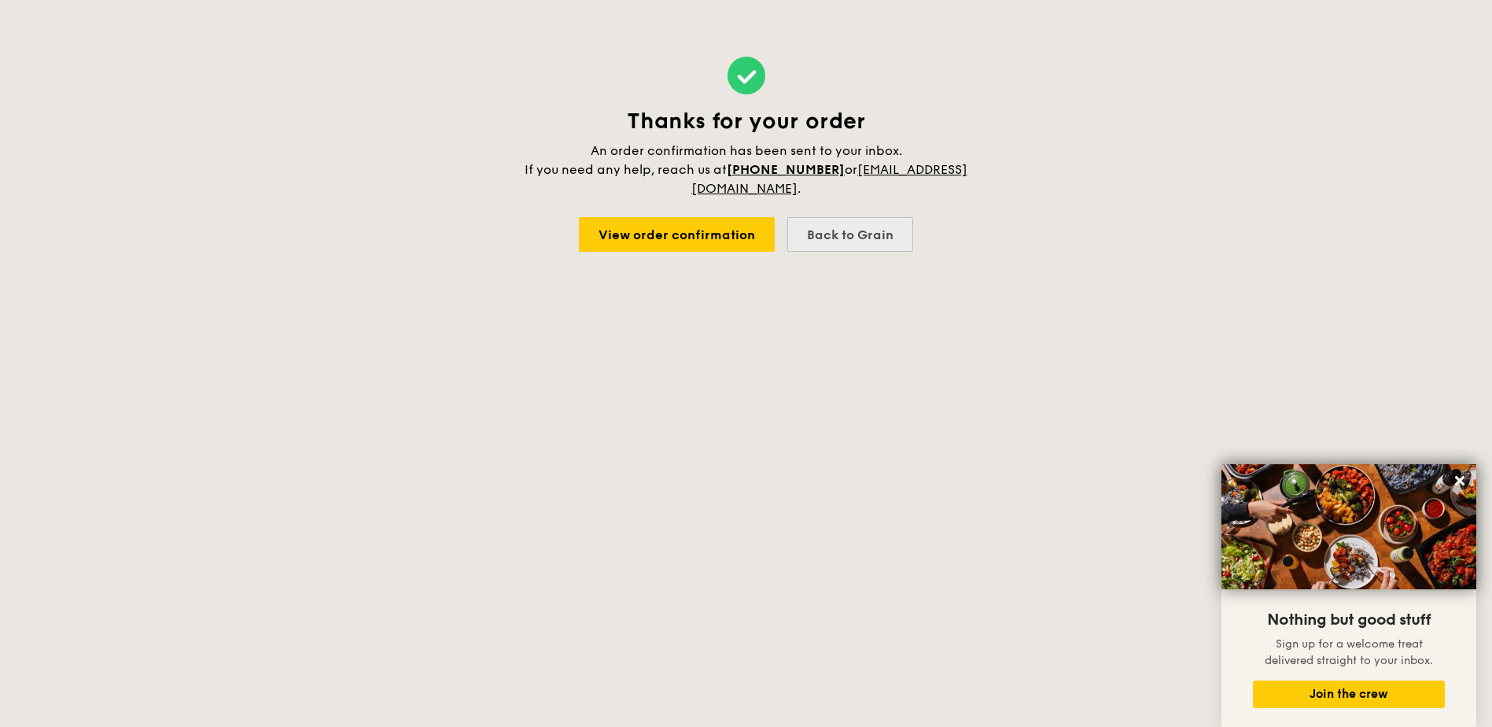
select select
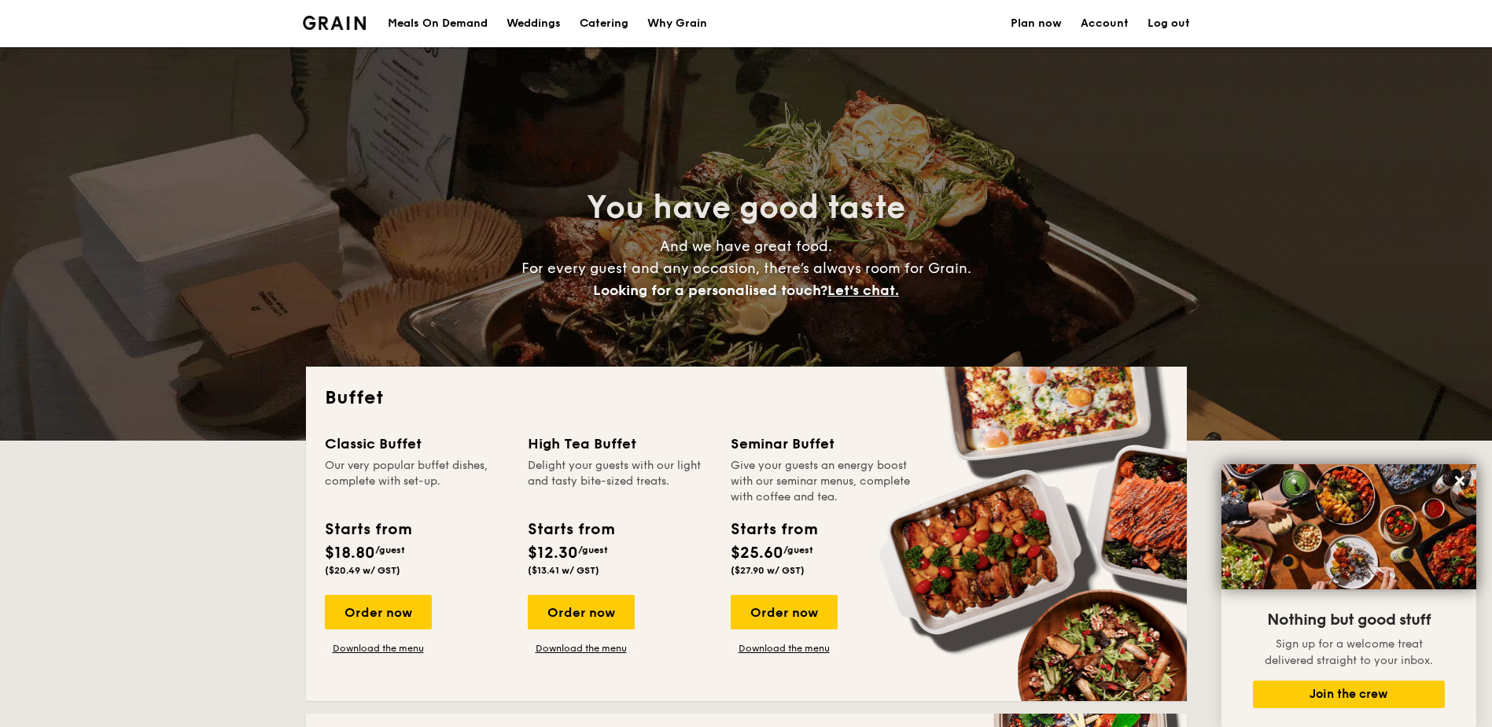
click at [1175, 20] on link "Log out" at bounding box center [1169, 23] width 42 height 47
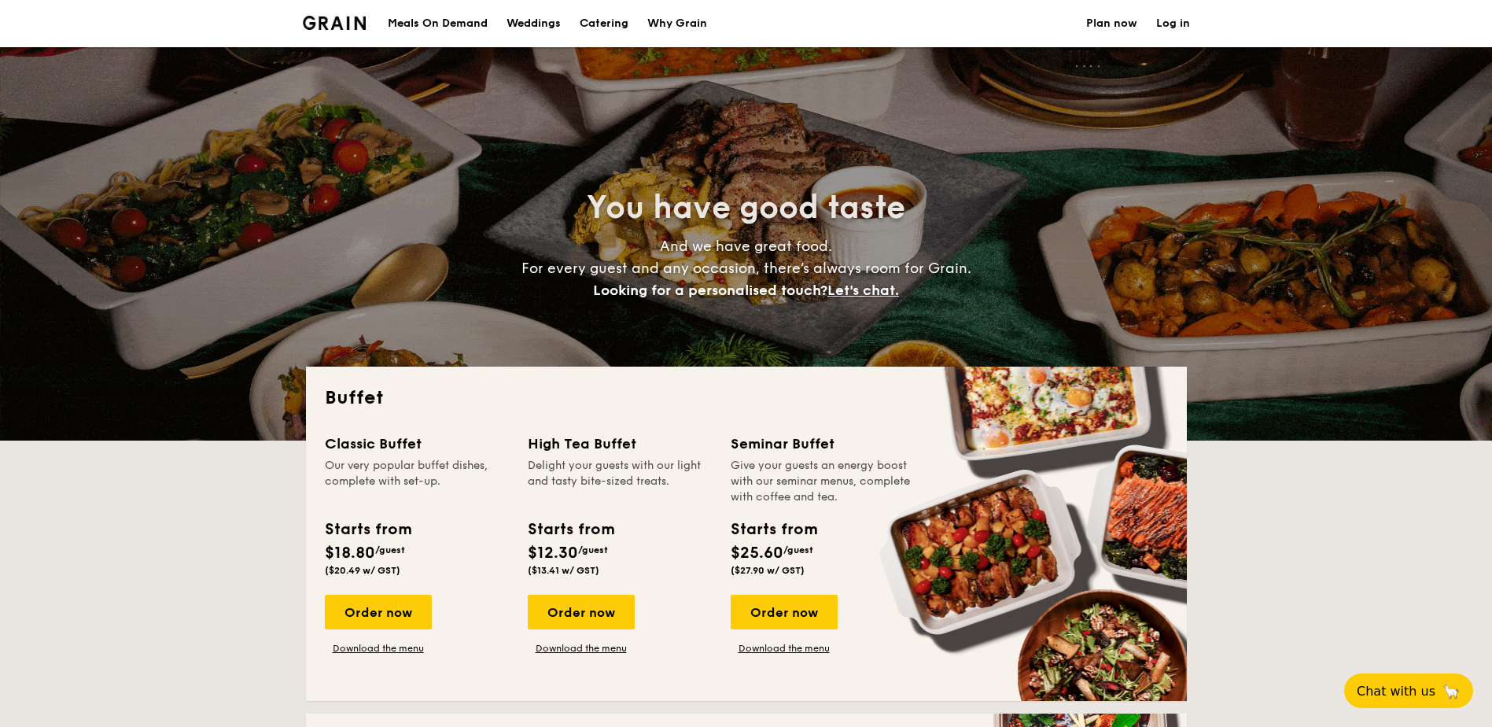
select select
